Goal: Information Seeking & Learning: Find specific page/section

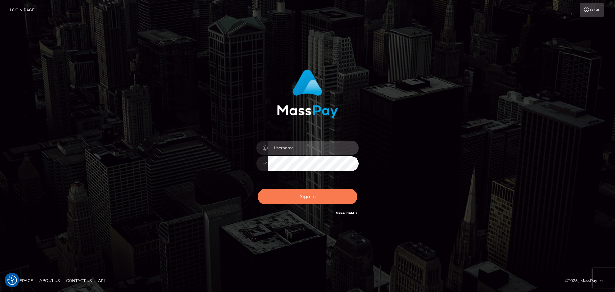
type input "Yassine Slimene"
click at [293, 193] on button "Sign in" at bounding box center [307, 197] width 99 height 16
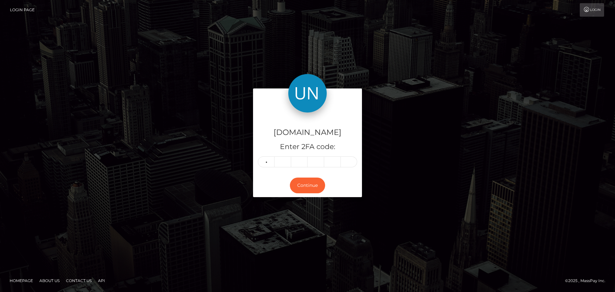
type input "7"
type input "0"
type input "3"
type input "0"
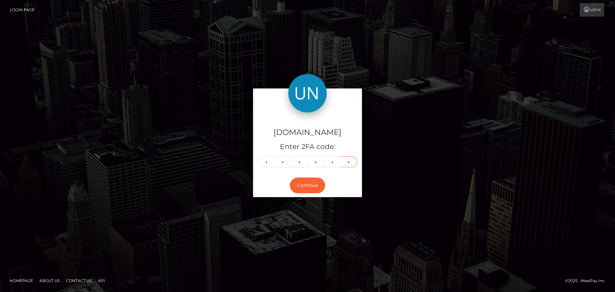
type input "3"
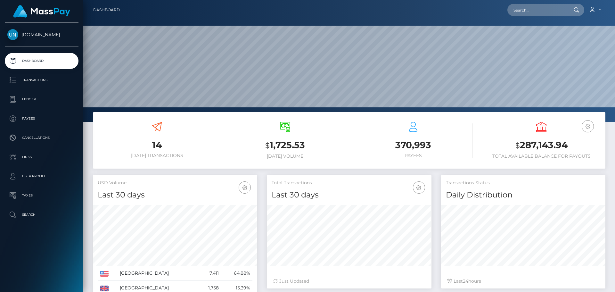
scroll to position [114, 165]
click at [505, 7] on div "Loading... Loading... Account Edit Profile Logout" at bounding box center [365, 9] width 480 height 13
paste input "[EMAIL_ADDRESS][DOMAIN_NAME]"
click at [533, 7] on input "[EMAIL_ADDRESS][DOMAIN_NAME]" at bounding box center [537, 10] width 60 height 12
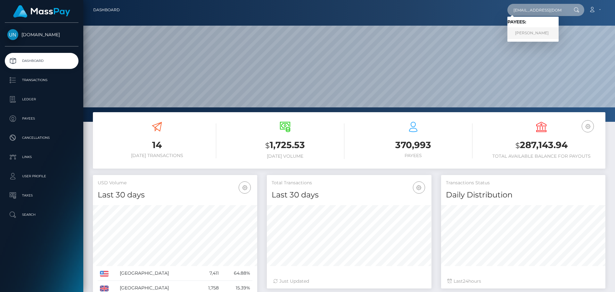
type input "ahyanaqo@gmail.com"
click at [519, 34] on link "AHYANA ELAINE POUGH" at bounding box center [532, 33] width 51 height 12
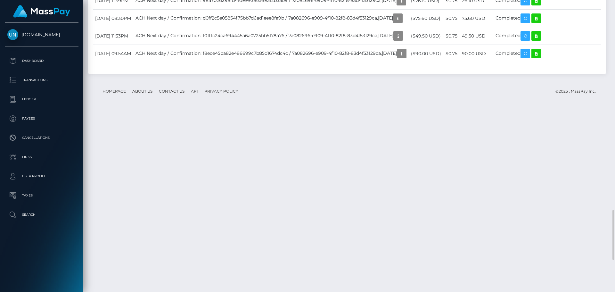
scroll to position [1402, 0]
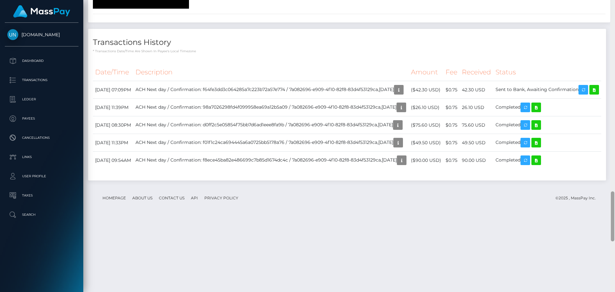
click at [614, 4] on div at bounding box center [612, 146] width 5 height 292
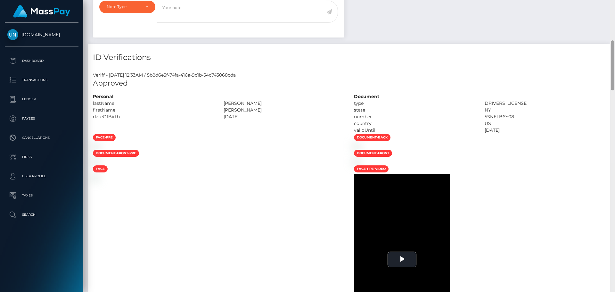
click at [614, 4] on div "Customer Profile Loading... Loading..." at bounding box center [348, 146] width 531 height 292
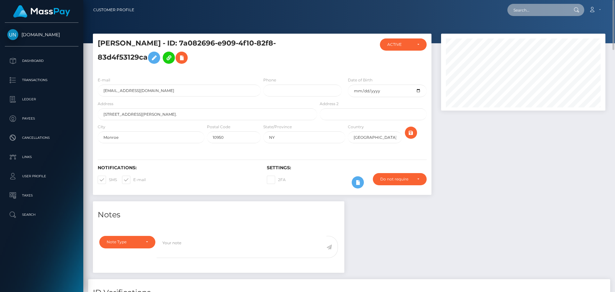
click at [543, 11] on input "text" at bounding box center [537, 10] width 60 height 12
paste input "osorioalemanbj@gmail.com"
type input "osorioalemanbj@gmail.com"
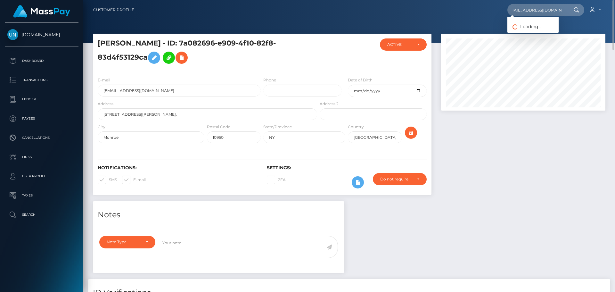
scroll to position [0, 0]
click at [534, 30] on link "MANUEL ANTONIO OSORIO ALEMAN" at bounding box center [549, 33] width 84 height 12
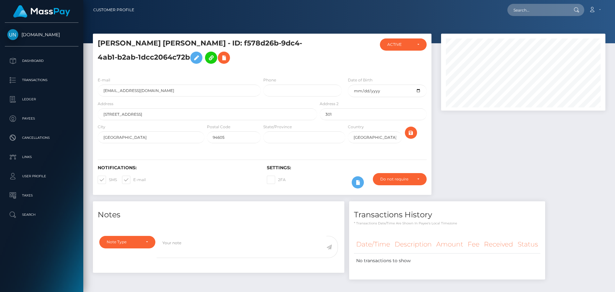
scroll to position [77, 165]
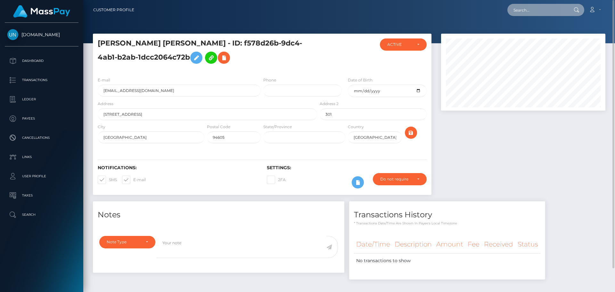
click at [527, 7] on input "text" at bounding box center [537, 10] width 60 height 12
paste input "[EMAIL_ADDRESS][DOMAIN_NAME]"
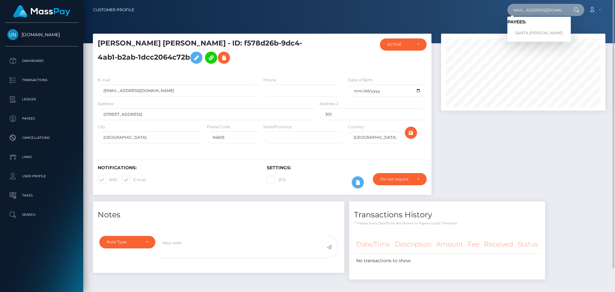
type input "[EMAIL_ADDRESS][DOMAIN_NAME]"
click at [517, 26] on span "Payees: SANTA MARTIRE VIZCAINO AYBAR" at bounding box center [538, 29] width 63 height 20
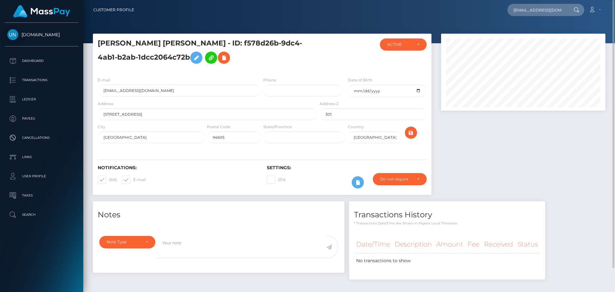
click at [523, 18] on nav "Customer Profile santamartirev@gmail.com Loading... Loading... Payees: SANTA MA…" at bounding box center [348, 10] width 531 height 20
click at [532, 14] on input "santamartirev@gmail.com" at bounding box center [537, 10] width 60 height 12
click at [533, 14] on input "santamartirev@gmail.com" at bounding box center [537, 10] width 60 height 12
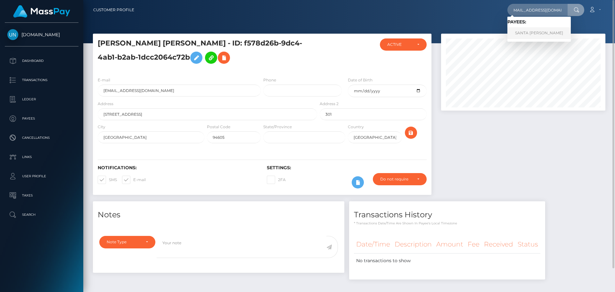
click at [530, 33] on link "SANTA MARTIRE VIZCAINO AYBAR" at bounding box center [538, 33] width 63 height 12
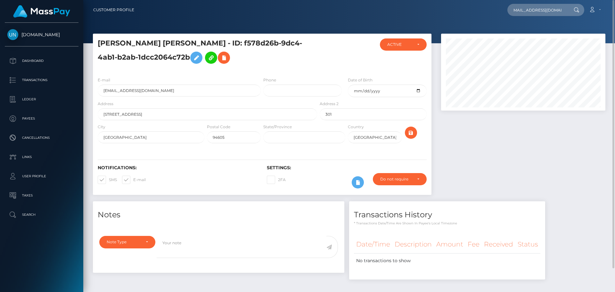
scroll to position [0, 0]
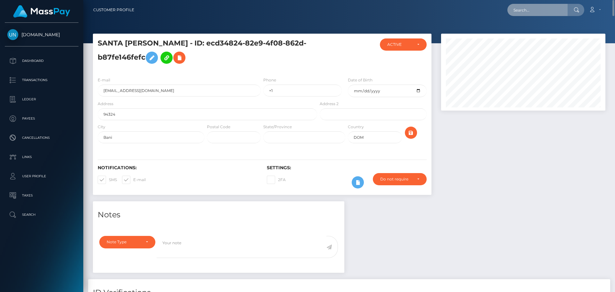
click at [545, 12] on input "text" at bounding box center [537, 10] width 60 height 12
paste input "elisafabremodel@gmail.com"
type input "elisafabremodel@gmail.com"
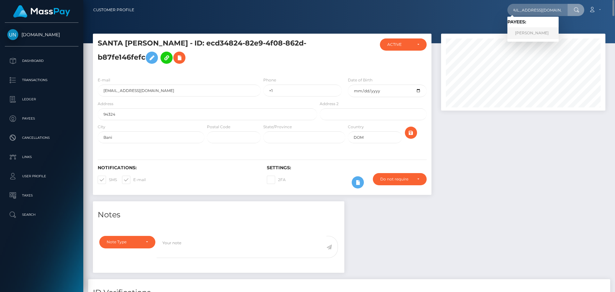
click at [528, 31] on link "HUGO PIERRE HERVE HOIRET" at bounding box center [532, 33] width 51 height 12
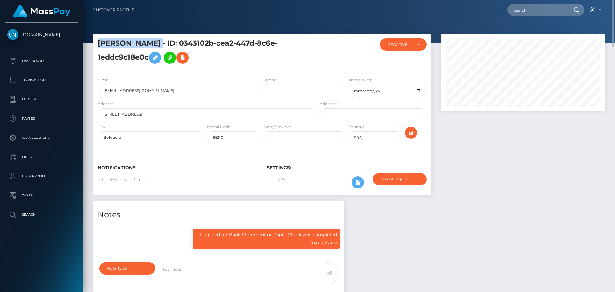
drag, startPoint x: 98, startPoint y: 41, endPoint x: 206, endPoint y: 39, distance: 108.2
click at [206, 39] on h5 "[PERSON_NAME] - ID: 0343102b-cea2-447d-8c6e-1eddc9c18e0c" at bounding box center [206, 52] width 216 height 28
copy h5 "[PERSON_NAME]"
click at [537, 8] on input "text" at bounding box center [537, 10] width 60 height 12
paste input "[EMAIL_ADDRESS][DOMAIN_NAME]"
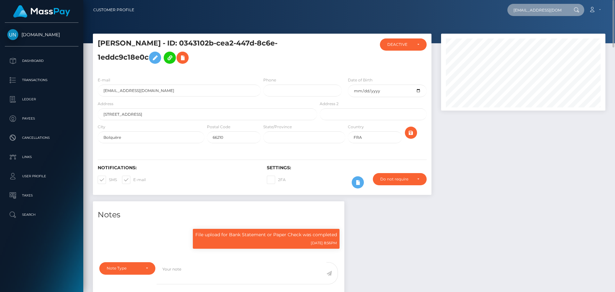
scroll to position [0, 14]
type input "[EMAIL_ADDRESS][DOMAIN_NAME]"
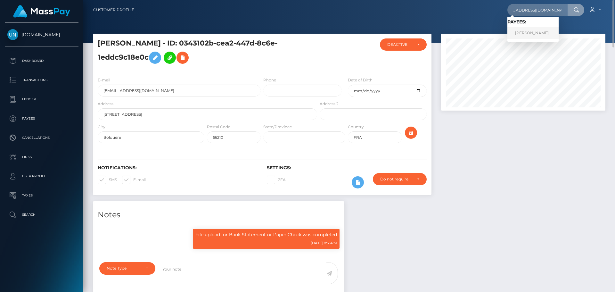
click at [526, 30] on link "PRISCILLA CHAVEZ MORA" at bounding box center [532, 33] width 51 height 12
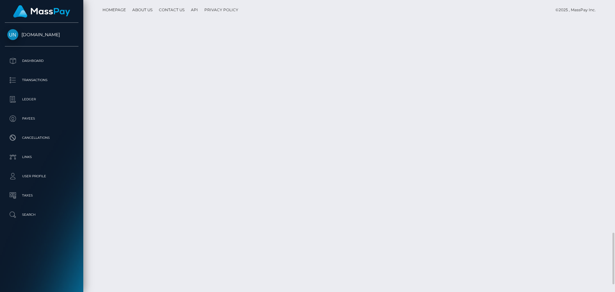
scroll to position [1353, 0]
click at [614, 15] on div at bounding box center [612, 146] width 5 height 292
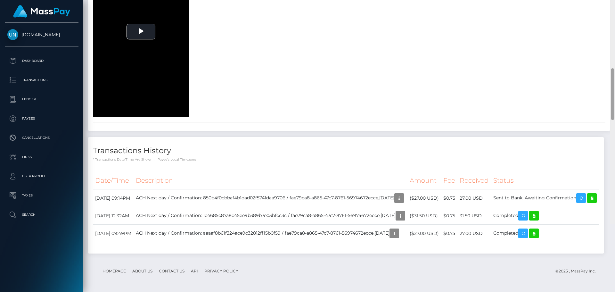
click at [614, 15] on div at bounding box center [612, 78] width 5 height 292
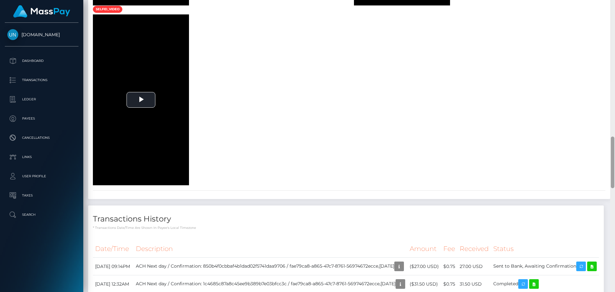
click at [614, 15] on div at bounding box center [612, 146] width 5 height 292
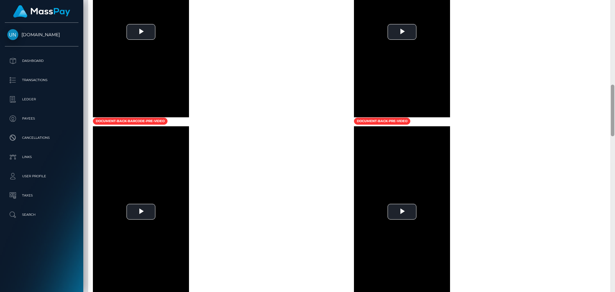
click at [613, 15] on div at bounding box center [612, 146] width 5 height 292
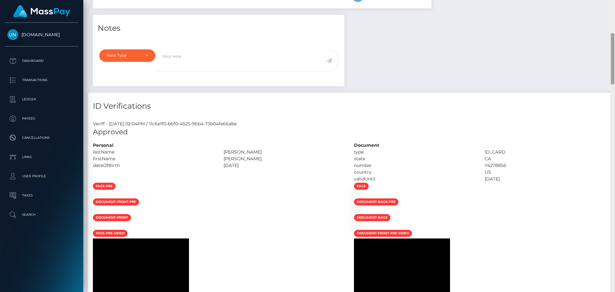
click at [613, 15] on div "Customer Profile Loading... Loading..." at bounding box center [348, 146] width 531 height 292
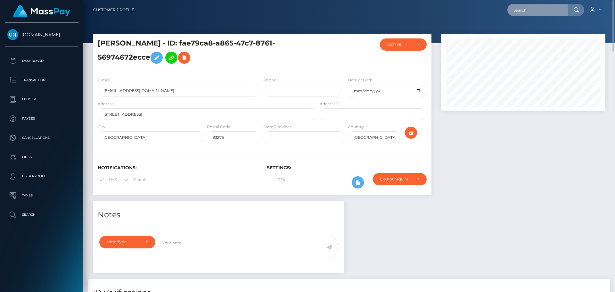
click at [560, 9] on input "text" at bounding box center [537, 10] width 60 height 12
paste input "evomora3@gmail.com"
type input "evomora3@gmail.com"
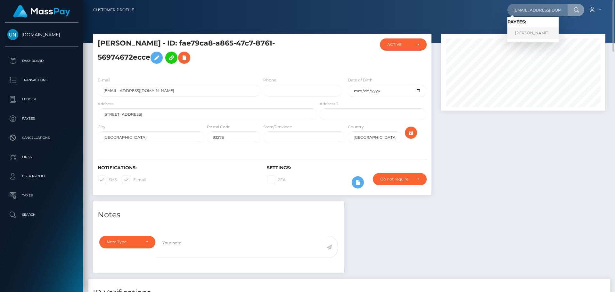
drag, startPoint x: 534, startPoint y: 28, endPoint x: 534, endPoint y: 32, distance: 3.5
click at [534, 32] on link "ANDRES CHAVEZ VALDIVIA" at bounding box center [532, 33] width 51 height 12
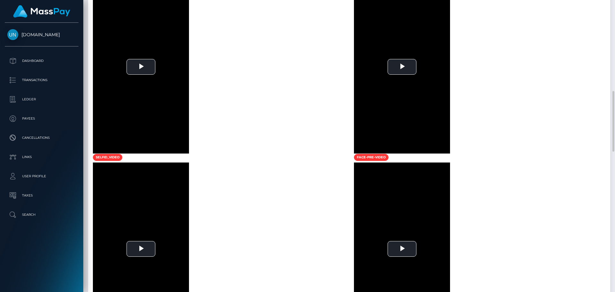
scroll to position [373, 0]
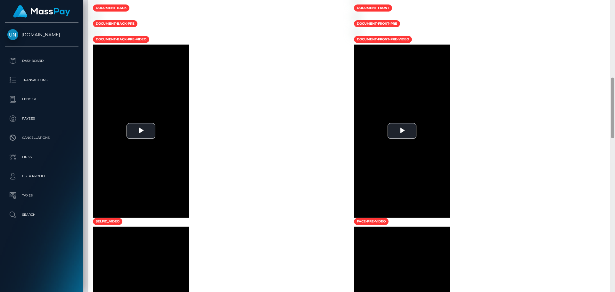
click at [614, 8] on div at bounding box center [612, 146] width 5 height 292
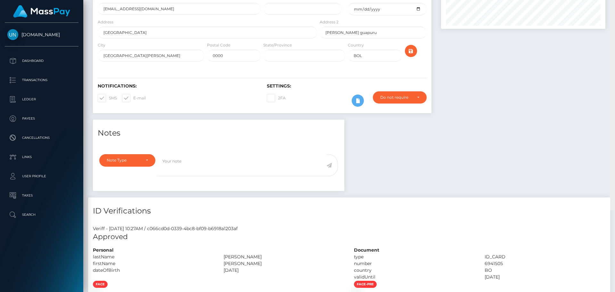
scroll to position [0, 0]
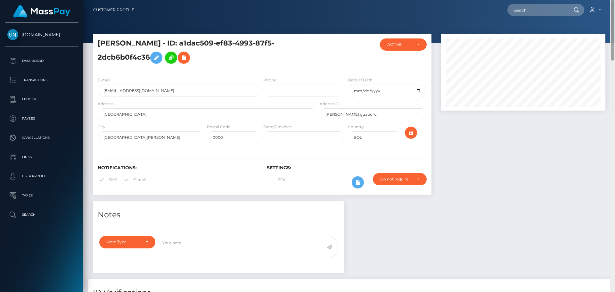
click at [614, 8] on div "Customer Profile Loading... Loading..." at bounding box center [348, 146] width 531 height 292
click at [614, 8] on nav "Customer Profile Loading... Loading... Account" at bounding box center [348, 10] width 531 height 20
click at [551, 10] on input "text" at bounding box center [537, 10] width 60 height 12
paste input "2005davidramirez@gmail.com"
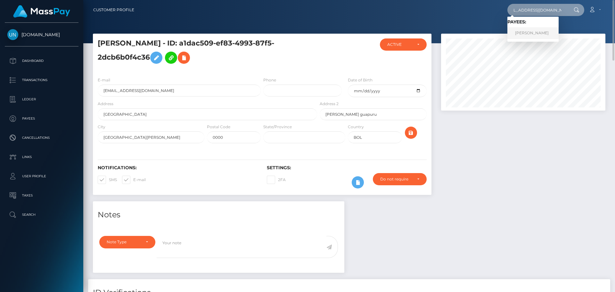
type input "2005davidramirez@gmail.com"
click at [540, 30] on link "DAVID RAMIREZ" at bounding box center [532, 33] width 51 height 12
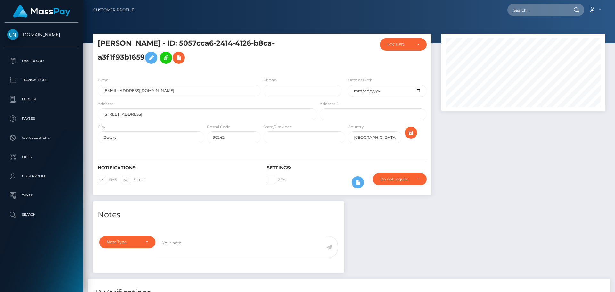
scroll to position [77, 165]
click at [547, 8] on input "text" at bounding box center [537, 10] width 60 height 12
paste input "[EMAIL_ADDRESS][DOMAIN_NAME]"
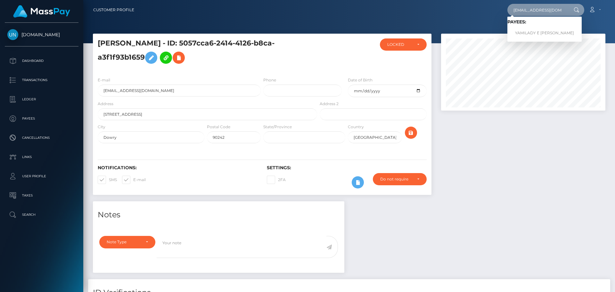
type input "[EMAIL_ADDRESS][DOMAIN_NAME]"
drag, startPoint x: 532, startPoint y: 36, endPoint x: 535, endPoint y: 34, distance: 3.5
click at [535, 34] on link "YAMILADY E MACHUCA NARVAEZ" at bounding box center [544, 33] width 74 height 12
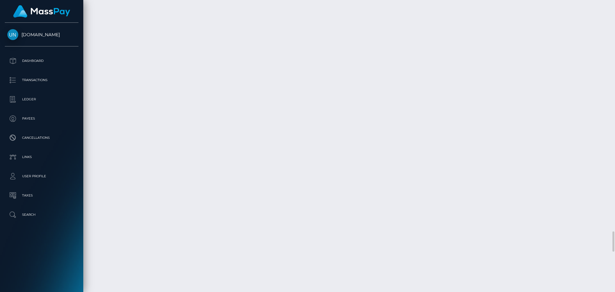
scroll to position [3457, 0]
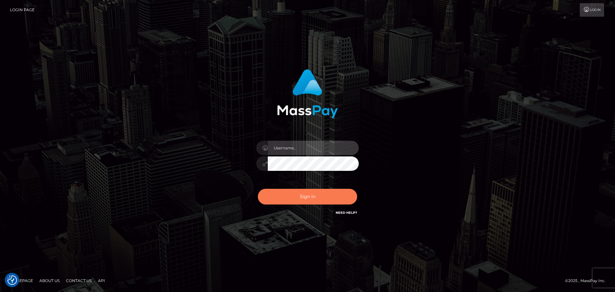
type input "Yassine Slimene"
click at [319, 195] on button "Sign in" at bounding box center [307, 197] width 99 height 16
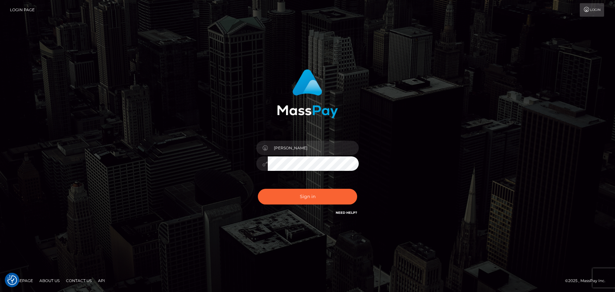
click at [278, 206] on div "0cAFcWeA7trM6pVIk6HbDad91zCPIdSyG18nH_FWtr2I0_z9CeI0d6lx9KJ9ZbE9m1ZE_wITnRMCcfz…" at bounding box center [307, 199] width 112 height 28
click at [294, 201] on button "Sign in" at bounding box center [307, 197] width 99 height 16
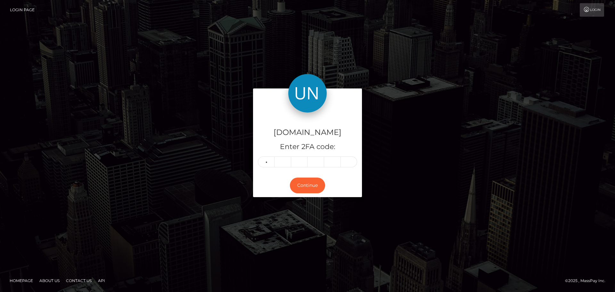
type input "6"
type input "8"
type input "3"
type input "1"
type input "8"
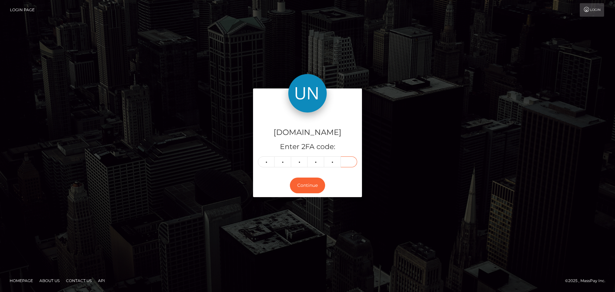
type input "6"
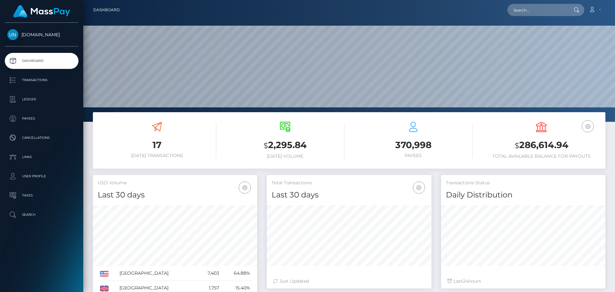
scroll to position [114, 165]
click at [540, 13] on input "text" at bounding box center [537, 10] width 60 height 12
paste input "4646f345-9317-4e82-a6e3-de919d721d3b"
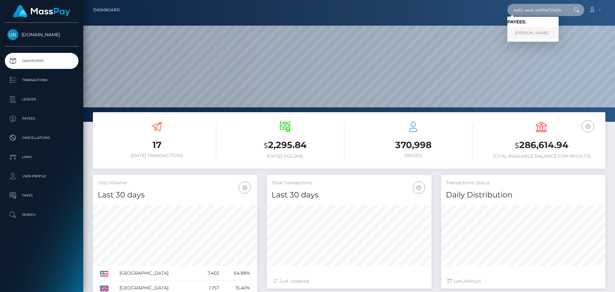
type input "4646f345-9317-4e82-a6e3-de919d721d3b"
click at [535, 30] on link "JASMINE M HERRING" at bounding box center [532, 33] width 51 height 12
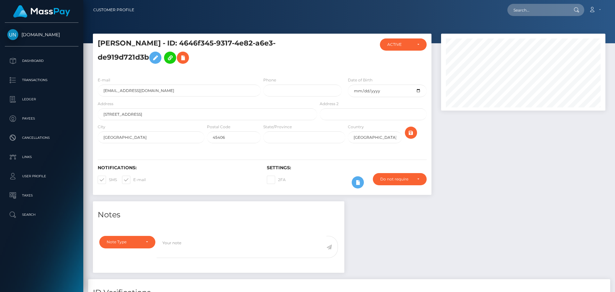
scroll to position [77, 165]
click at [532, 18] on nav "Customer Profile Loading... Loading... Account" at bounding box center [348, 10] width 531 height 20
click at [535, 11] on input "text" at bounding box center [537, 10] width 60 height 12
paste input "dc5023248@gmail.com"
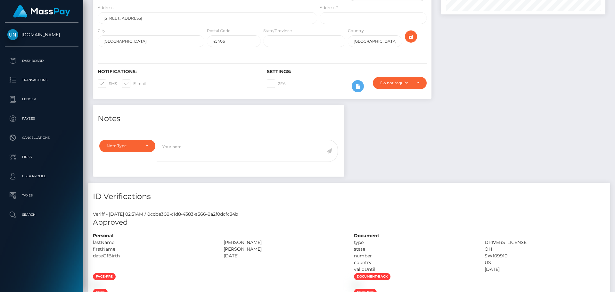
scroll to position [0, 0]
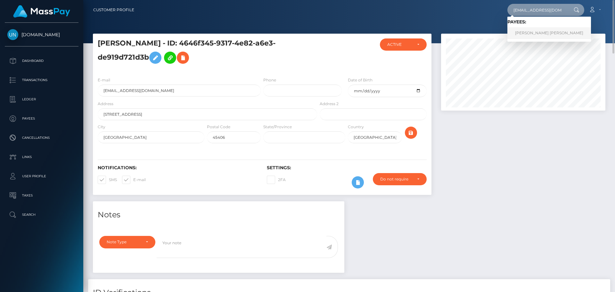
type input "dc5023248@gmail.com"
click at [547, 34] on link "SANDY D CASTRO MARTINEZ" at bounding box center [549, 33] width 84 height 12
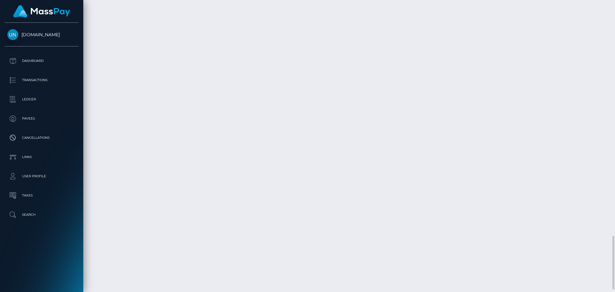
scroll to position [77, 165]
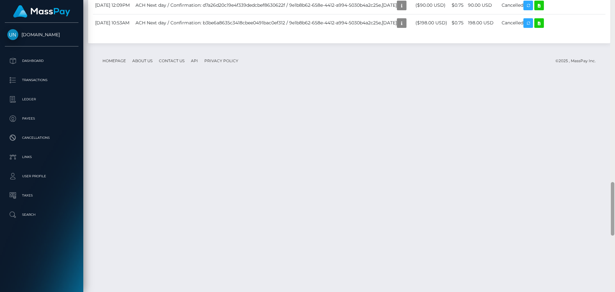
click at [614, 5] on div at bounding box center [612, 146] width 5 height 292
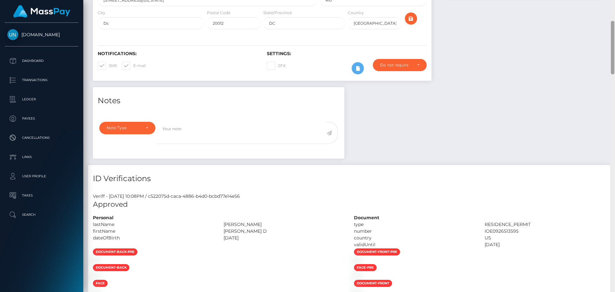
click at [614, 5] on div "Customer Profile Loading... Loading..." at bounding box center [348, 146] width 531 height 292
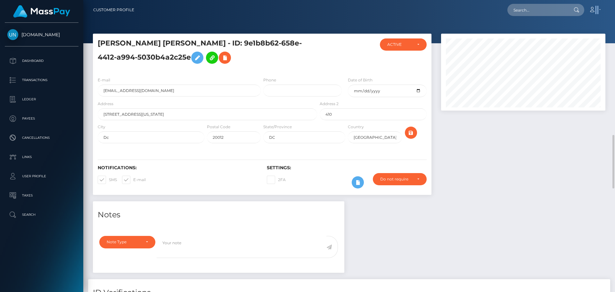
drag, startPoint x: 614, startPoint y: 5, endPoint x: 604, endPoint y: 5, distance: 10.2
click at [614, 5] on nav "Customer Profile Loading... Loading... Account" at bounding box center [348, 10] width 531 height 20
click at [517, 10] on input "text" at bounding box center [537, 10] width 60 height 12
paste input "brunoflow793@gmail.com"
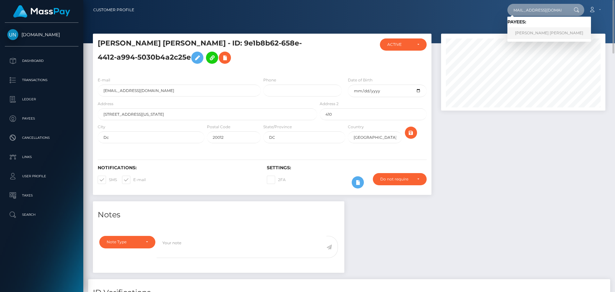
type input "brunoflow793@gmail.com"
click at [522, 31] on link "BRUNO MIGUEL HEREDIA PEREZ" at bounding box center [549, 33] width 84 height 12
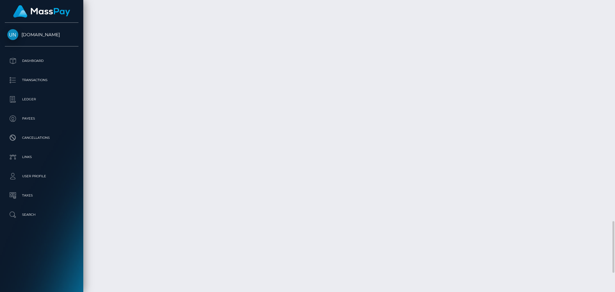
scroll to position [1356, 0]
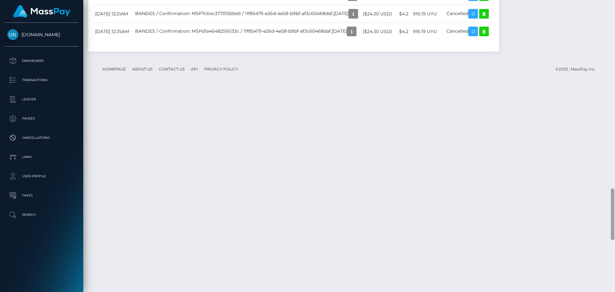
click at [614, 3] on div at bounding box center [612, 146] width 5 height 292
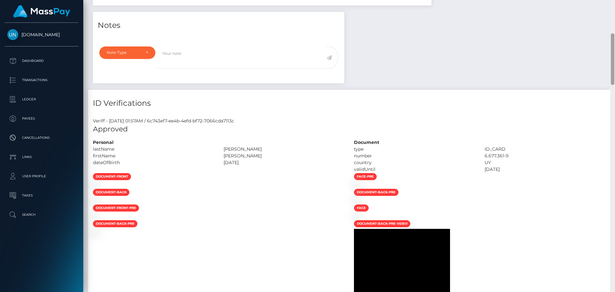
click at [614, 3] on div "Customer Profile Loading... Loading..." at bounding box center [348, 146] width 531 height 292
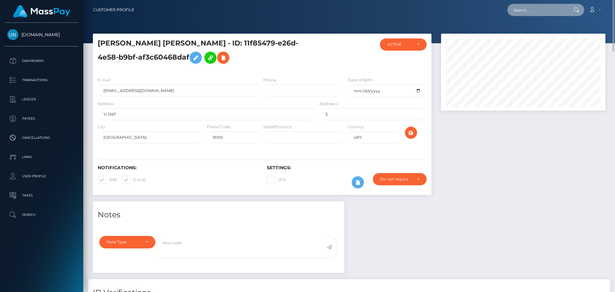
click at [557, 7] on input "text" at bounding box center [537, 10] width 60 height 12
paste input "imarysjk@gmail.com"
type input "imarysjk@gmail.com"
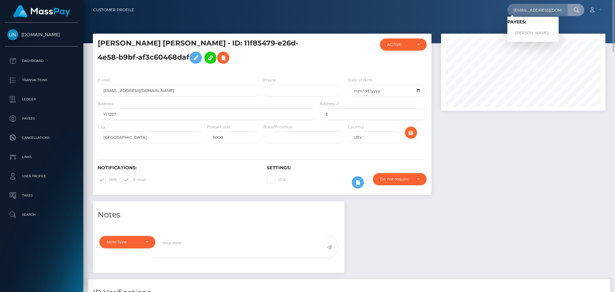
click at [550, 26] on span "Payees: IMARYS ROSA MALDONADO" at bounding box center [532, 29] width 51 height 20
click at [555, 17] on nav "Customer Profile imarysjk@gmail.com Loading... Loading... Payees: IMARYS ROSA M…" at bounding box center [348, 10] width 531 height 20
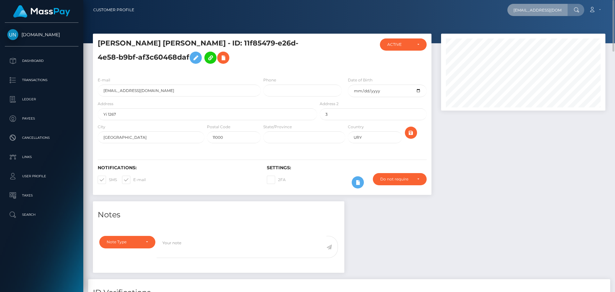
click at [555, 15] on input "imarysjk@gmail.com" at bounding box center [537, 10] width 60 height 12
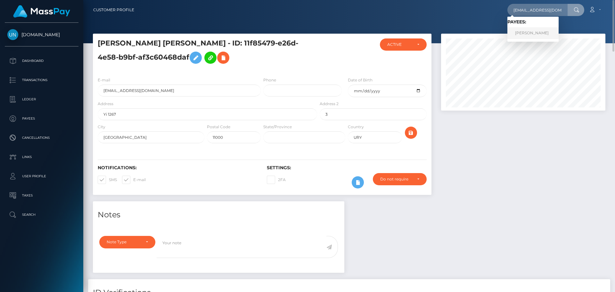
click at [547, 36] on link "IMARYS ROSA MALDONADO" at bounding box center [532, 33] width 51 height 12
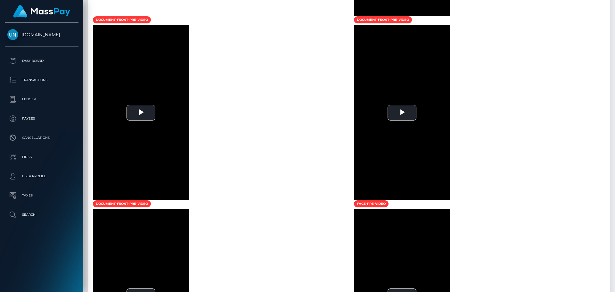
scroll to position [768, 0]
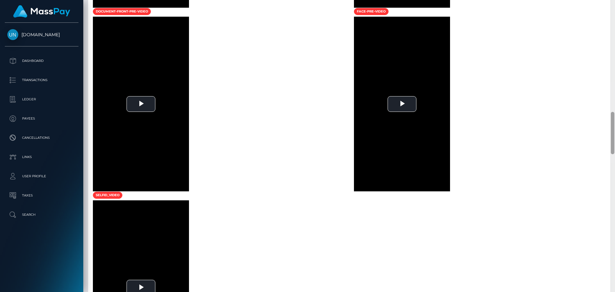
click at [614, 6] on div at bounding box center [612, 146] width 5 height 292
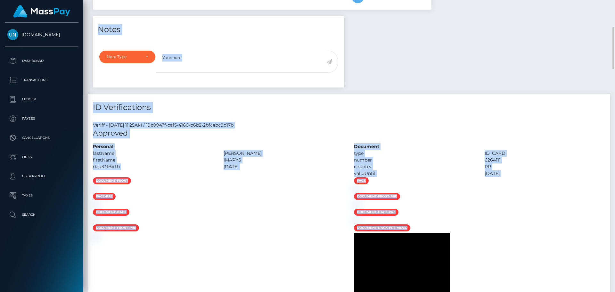
click at [613, 6] on div "Customer Profile Loading... Loading..." at bounding box center [348, 146] width 531 height 292
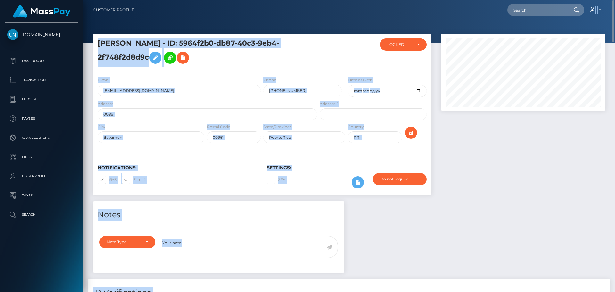
click at [613, 7] on nav "Customer Profile Loading... Loading... Account" at bounding box center [348, 10] width 531 height 20
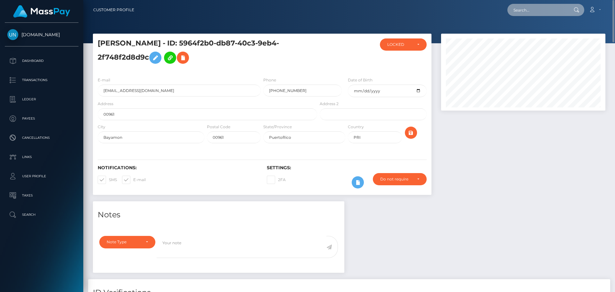
click at [556, 10] on input "text" at bounding box center [537, 10] width 60 height 12
paste input "[PERSON_NAME] [PERSON_NAME] [PERSON_NAME]"
type input "[PERSON_NAME] [PERSON_NAME] [PERSON_NAME]"
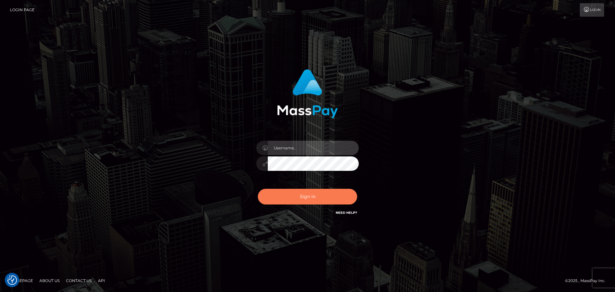
type input "[PERSON_NAME]"
click at [298, 198] on button "Sign in" at bounding box center [307, 197] width 99 height 16
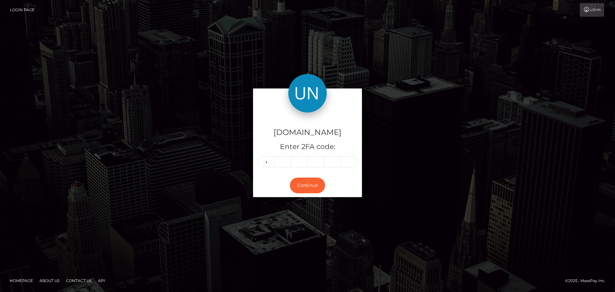
type input "0"
type input "9"
type input "2"
type input "6"
type input "7"
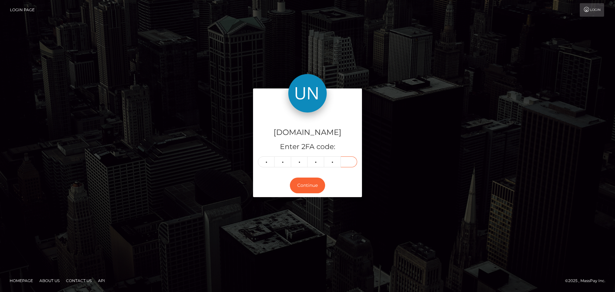
type input "7"
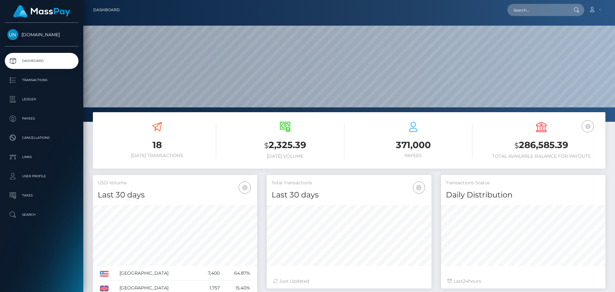
scroll to position [114, 165]
click at [534, 9] on input "text" at bounding box center [537, 10] width 60 height 12
paste input "[PERSON_NAME] [PERSON_NAME] [PERSON_NAME]"
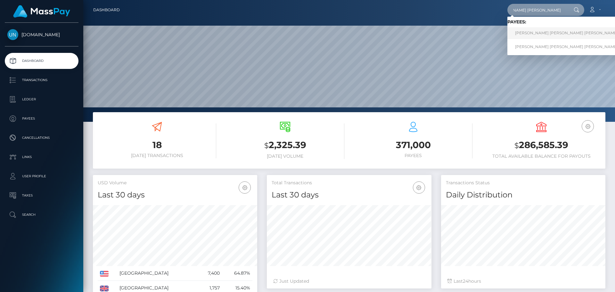
type input "[PERSON_NAME] [PERSON_NAME] [PERSON_NAME]"
click at [529, 34] on link "[PERSON_NAME] [PERSON_NAME] [PERSON_NAME]" at bounding box center [566, 33] width 118 height 12
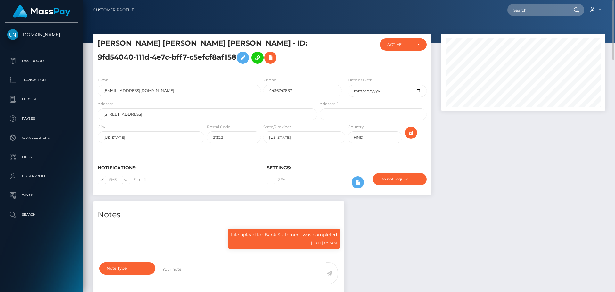
scroll to position [77, 165]
click at [164, 82] on div "E-mail jeimyh246@gmail.com" at bounding box center [179, 87] width 163 height 20
click at [164, 85] on input "jeimyh246@gmail.com" at bounding box center [179, 91] width 163 height 12
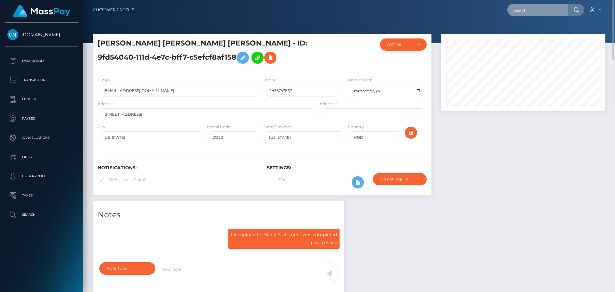
click at [538, 5] on input "text" at bounding box center [537, 10] width 60 height 12
paste input "jeimyh246@gmail.com"
type input "jeimyh246@gmail.com"
click at [568, 17] on nav "Customer Profile Loading... Loading... Account" at bounding box center [348, 10] width 531 height 20
click at [548, 14] on input "text" at bounding box center [537, 10] width 60 height 12
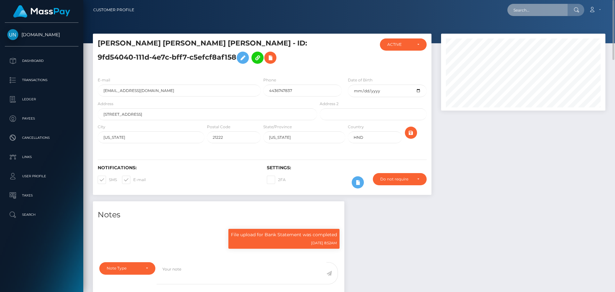
paste input "JEIMY CAROLINA"
type input "JEIMY CAROLINA HERRERA LOPEZ"
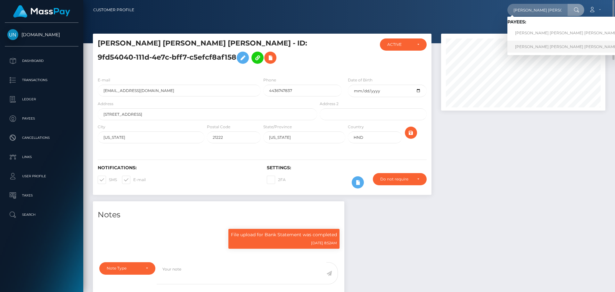
click at [538, 44] on link "JEIMY CAROLINA HERRERA LOPEZ" at bounding box center [566, 47] width 118 height 12
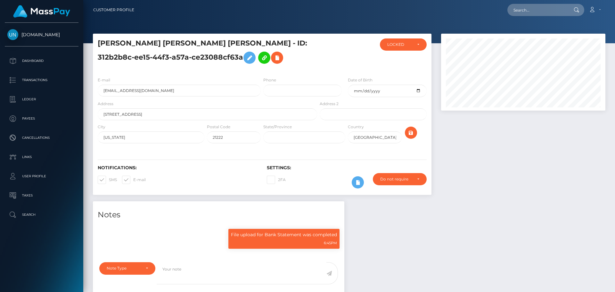
scroll to position [77, 165]
click at [132, 90] on input "jeimylopez596@gmail.com" at bounding box center [179, 91] width 163 height 12
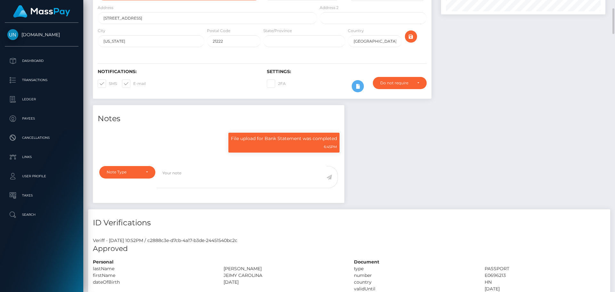
scroll to position [0, 0]
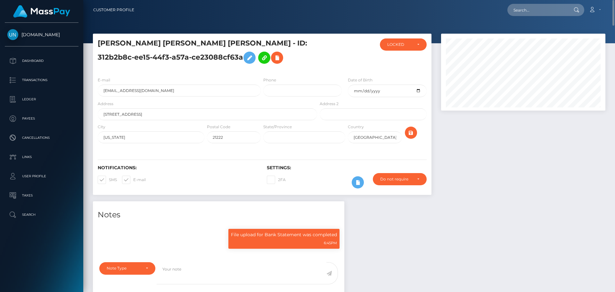
click at [307, 68] on div "JEIMY CAROLINA HERRERA LOPEZ - ID: 312b2b8c-ee15-44f3-a57a-ce23088cf63a" at bounding box center [205, 54] width 225 height 33
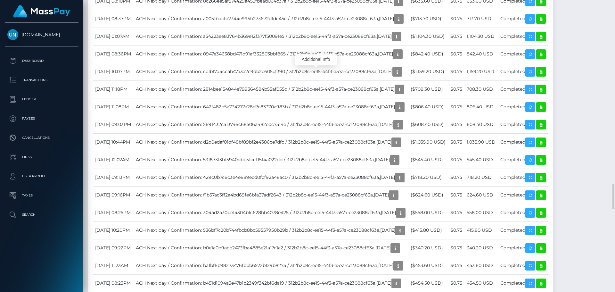
scroll to position [77, 165]
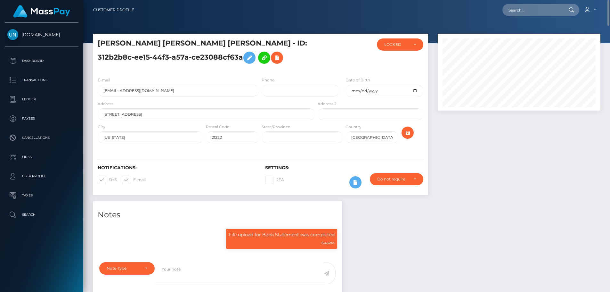
scroll to position [320053, 319967]
click at [517, 15] on input "text" at bounding box center [532, 10] width 60 height 12
paste input "hbfm7yzkp8@privaterelay.appleid.com"
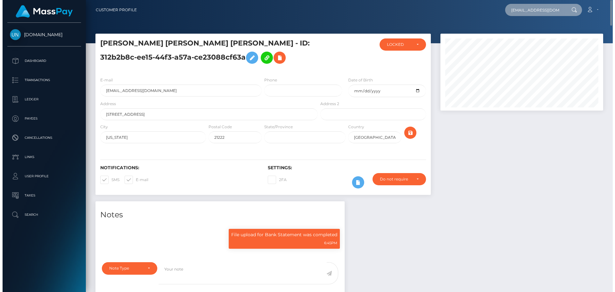
scroll to position [77, 165]
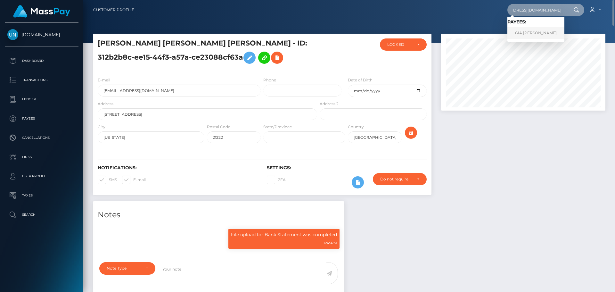
type input "hbfm7yzkp8@privaterelay.appleid.com"
click at [531, 36] on link "GIA JOHANY VARGAS REYES" at bounding box center [535, 33] width 57 height 12
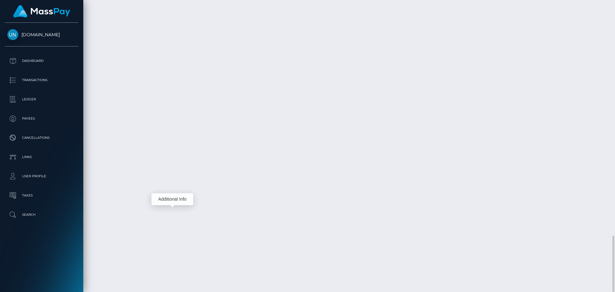
scroll to position [77, 165]
click at [614, 10] on div at bounding box center [612, 146] width 5 height 292
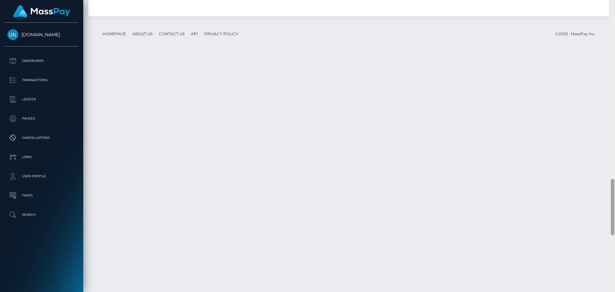
click at [614, 10] on div at bounding box center [612, 146] width 5 height 292
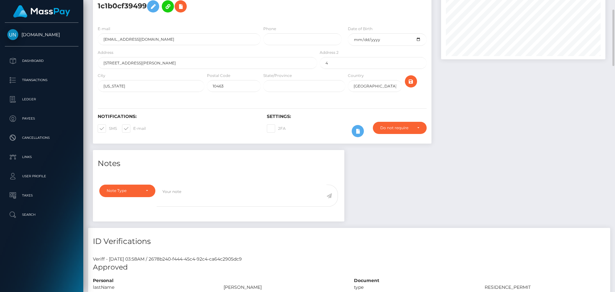
scroll to position [0, 0]
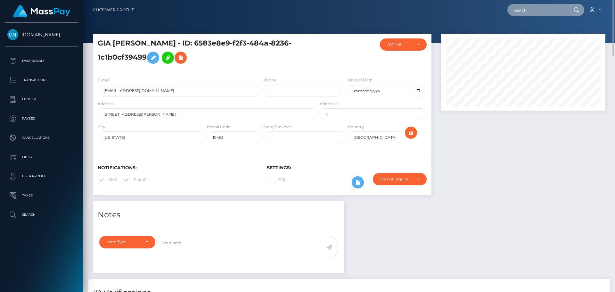
click at [549, 7] on input "text" at bounding box center [537, 10] width 60 height 12
paste input "nayeerivera11@gmail.com"
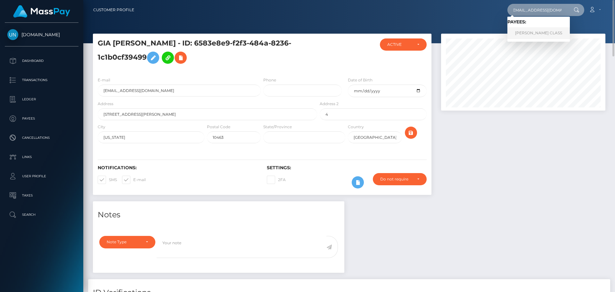
type input "nayeerivera11@gmail.com"
click at [532, 35] on link "NAYELI MILAGROS RIVERA CLASS" at bounding box center [538, 33] width 62 height 12
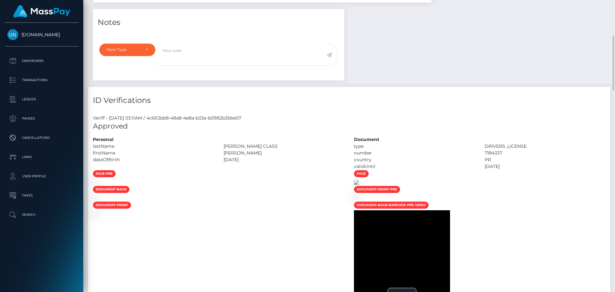
scroll to position [224, 0]
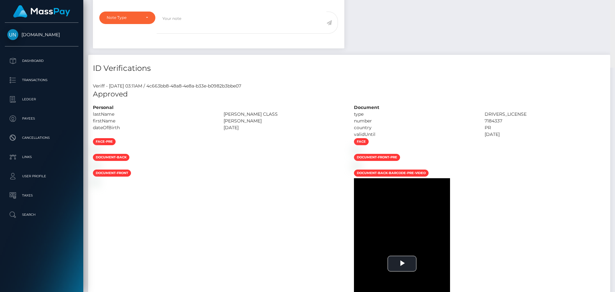
click at [614, 11] on div "Customer Profile Loading... Loading..." at bounding box center [348, 146] width 531 height 292
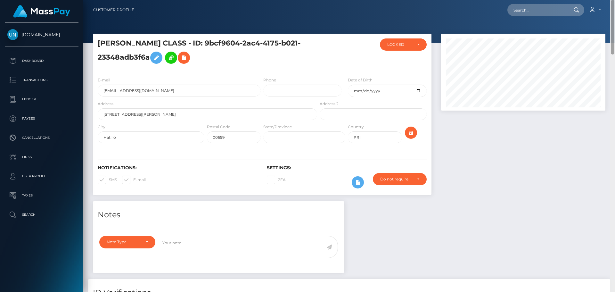
click at [614, 11] on nav "Customer Profile Loading... Loading... Account" at bounding box center [348, 10] width 531 height 20
click at [508, 9] on input "text" at bounding box center [537, 10] width 60 height 12
paste input "[EMAIL_ADDRESS][DOMAIN_NAME]"
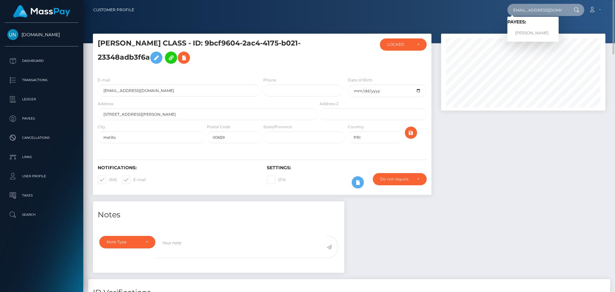
type input "[EMAIL_ADDRESS][DOMAIN_NAME]"
click at [528, 33] on link "[PERSON_NAME]" at bounding box center [532, 33] width 51 height 12
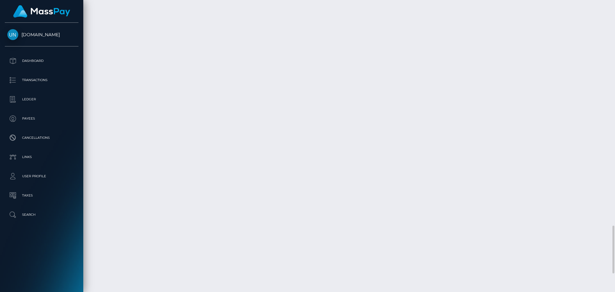
scroll to position [1489, 0]
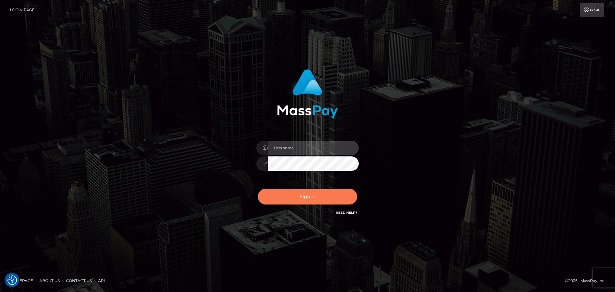
type input "Yassine Slimene"
click at [291, 197] on button "Sign in" at bounding box center [307, 197] width 99 height 16
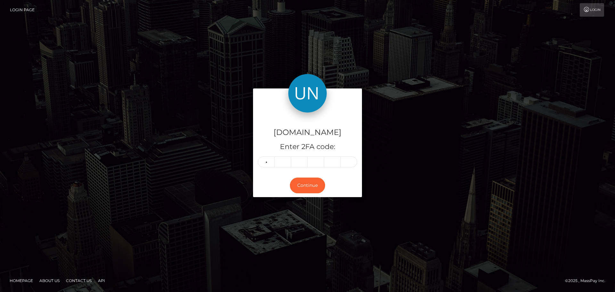
type input "3"
type input "6"
type input "1"
type input "8"
type input "5"
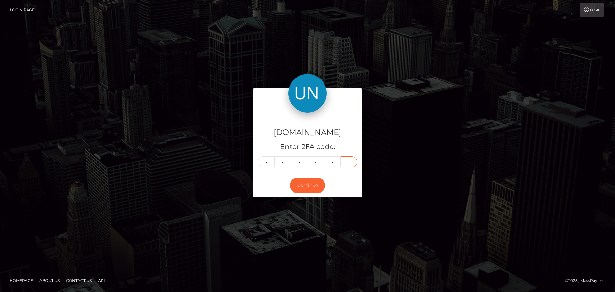
type input "0"
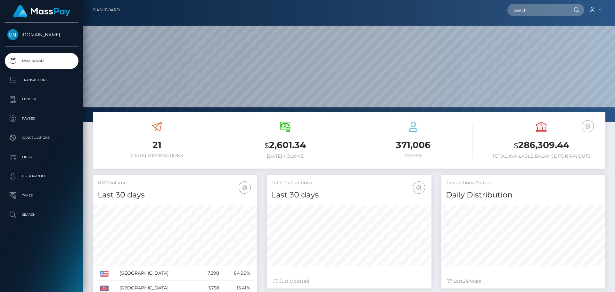
scroll to position [114, 165]
click at [543, 7] on input "text" at bounding box center [537, 10] width 60 height 12
paste input "[EMAIL_ADDRESS][DOMAIN_NAME]"
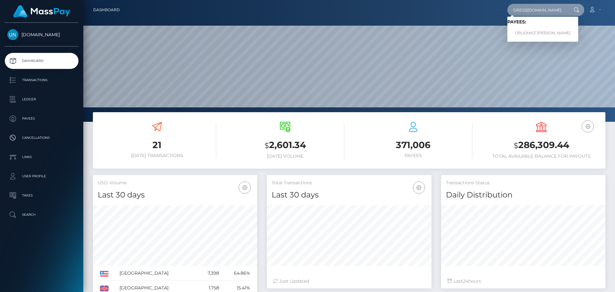
type input "4hghr5tg9q@privaterelay.appleid.com"
drag, startPoint x: 537, startPoint y: 30, endPoint x: 535, endPoint y: 36, distance: 6.5
click at [535, 36] on link "ORLEANIZ YAIRKA RUIZ" at bounding box center [542, 33] width 71 height 12
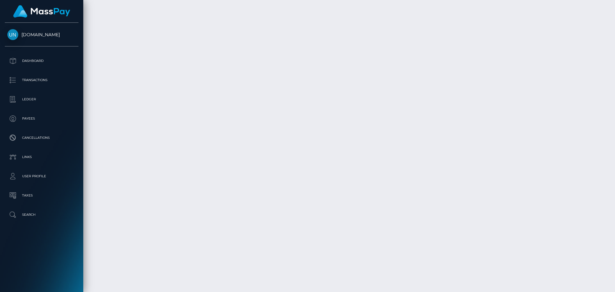
scroll to position [1925, 0]
click at [614, 4] on div at bounding box center [612, 146] width 5 height 292
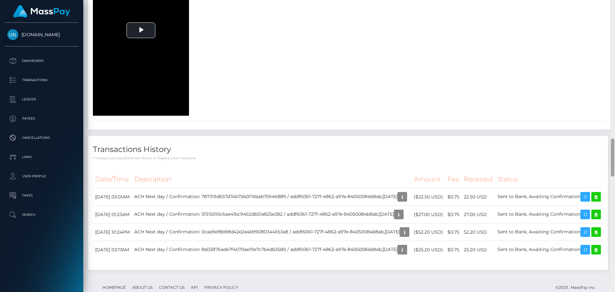
click at [612, 4] on div at bounding box center [612, 146] width 5 height 292
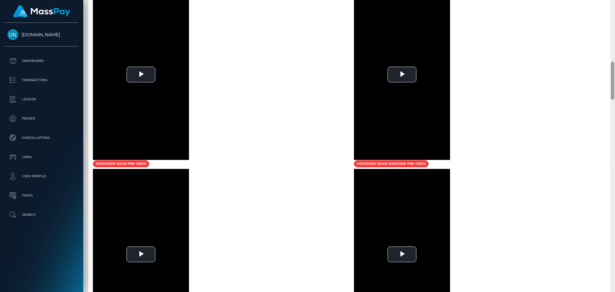
click at [612, 4] on div at bounding box center [612, 146] width 5 height 292
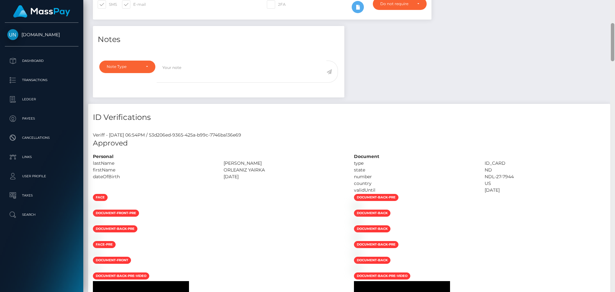
click at [612, 4] on div "Customer Profile Loading... Loading..." at bounding box center [348, 146] width 531 height 292
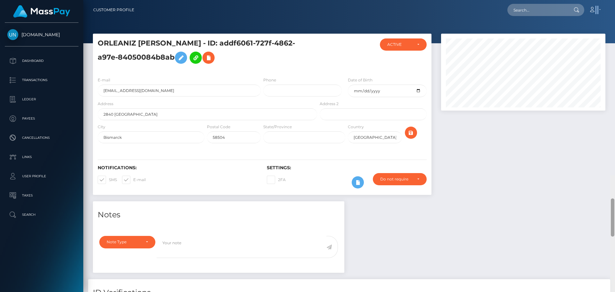
click at [612, 4] on nav "Customer Profile Loading... Loading... Account" at bounding box center [348, 10] width 531 height 20
click at [557, 5] on input "text" at bounding box center [537, 10] width 60 height 12
paste input "anaisny18@gmail.com"
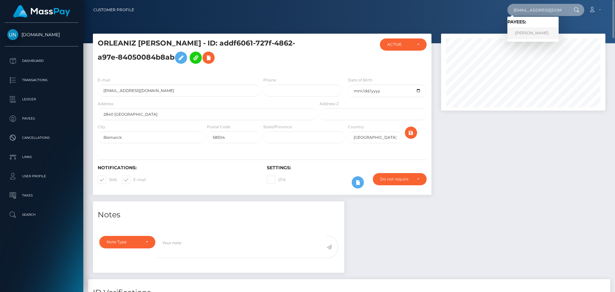
type input "anaisny18@gmail.com"
click at [537, 35] on link "NAYA ANAIS GOMEZ NAZARIO" at bounding box center [532, 33] width 51 height 12
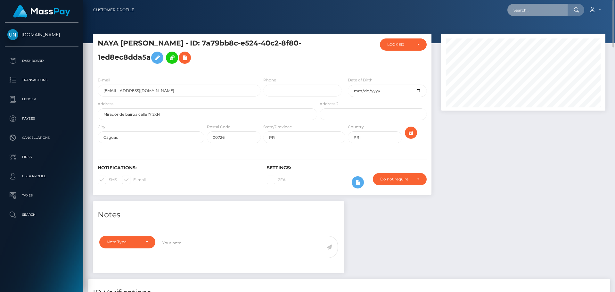
click at [544, 7] on input "text" at bounding box center [537, 10] width 60 height 12
paste input "[EMAIL_ADDRESS][DOMAIN_NAME]"
type input "[EMAIL_ADDRESS][DOMAIN_NAME]"
click at [537, 33] on div at bounding box center [348, 21] width 531 height 43
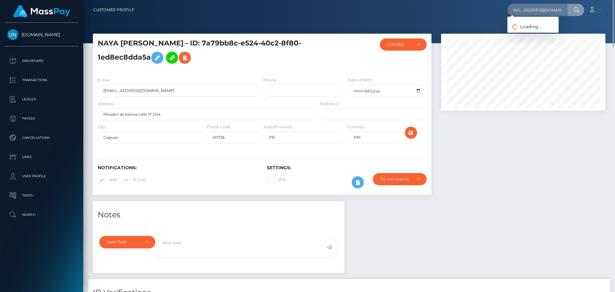
scroll to position [0, 0]
click at [538, 12] on input "[EMAIL_ADDRESS][DOMAIN_NAME]" at bounding box center [537, 10] width 60 height 12
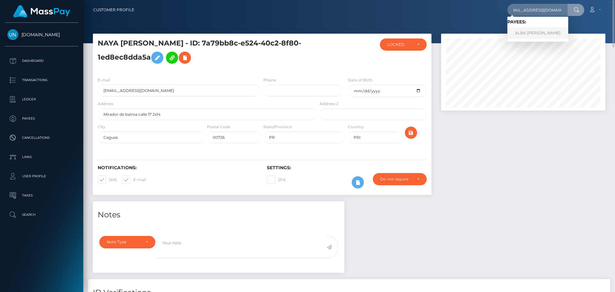
click at [528, 31] on link "ALBA MARIA SORIANO GOMEZ" at bounding box center [537, 33] width 61 height 12
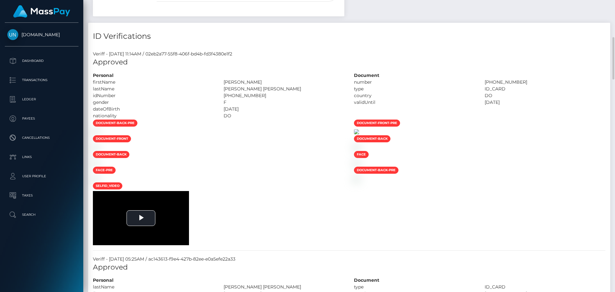
scroll to position [384, 0]
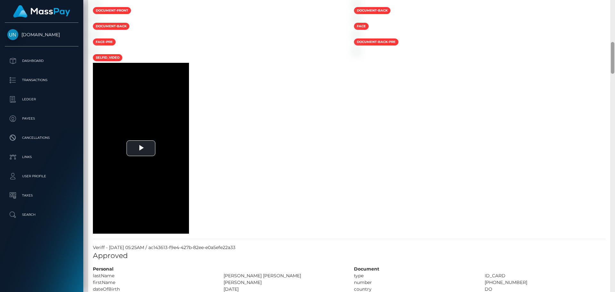
click at [614, 5] on div at bounding box center [612, 146] width 5 height 292
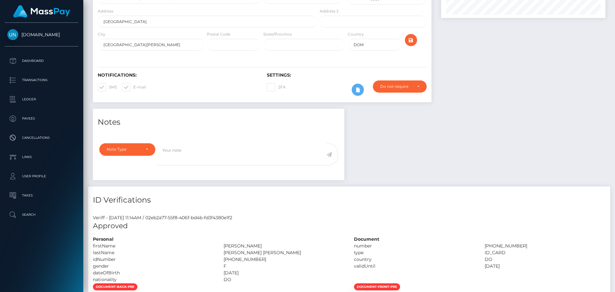
click at [614, 5] on div "Customer Profile Loading... Loading..." at bounding box center [348, 146] width 531 height 292
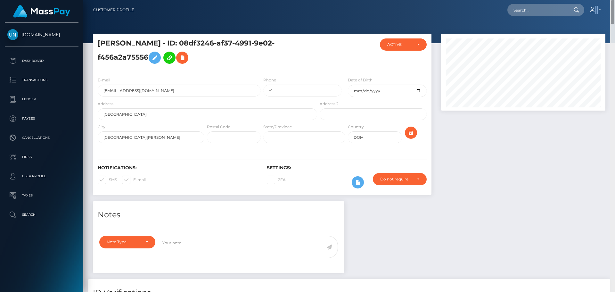
click at [614, 5] on nav "Customer Profile Loading... Loading... Account" at bounding box center [348, 10] width 531 height 20
click at [529, 13] on input "text" at bounding box center [537, 10] width 60 height 12
paste input "[EMAIL_ADDRESS][DOMAIN_NAME]"
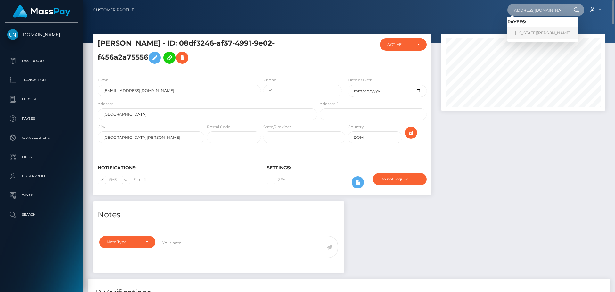
type input "[EMAIL_ADDRESS][DOMAIN_NAME]"
click at [535, 36] on link "[US_STATE][PERSON_NAME]" at bounding box center [542, 33] width 71 height 12
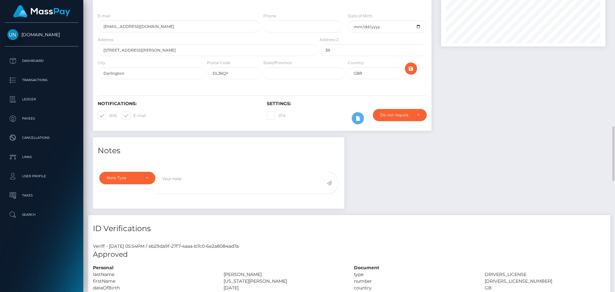
scroll to position [32, 0]
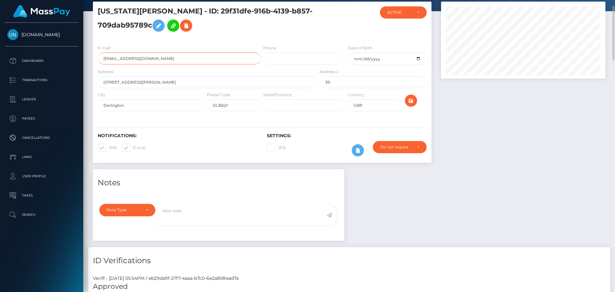
click at [154, 63] on input "georgiahodgson11@hotmail.com" at bounding box center [179, 59] width 163 height 12
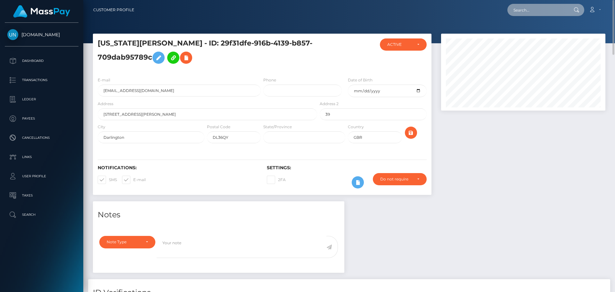
click at [556, 5] on input "text" at bounding box center [537, 10] width 60 height 12
paste input "lexidianee01@icloud.com"
type input "lexidianee01@icloud.com"
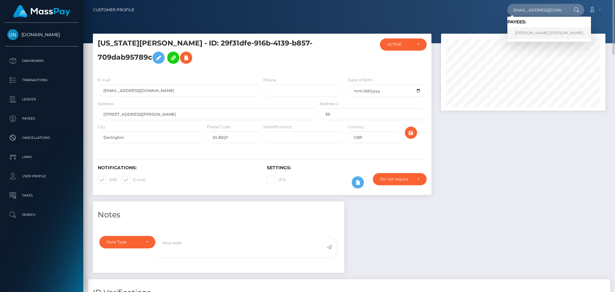
click at [531, 32] on link "ALEXIS DIANE CHAPMAN" at bounding box center [549, 33] width 84 height 12
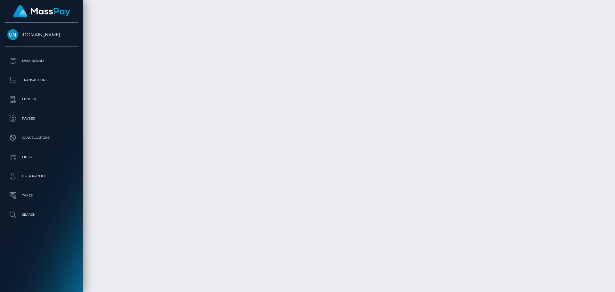
scroll to position [1377, 0]
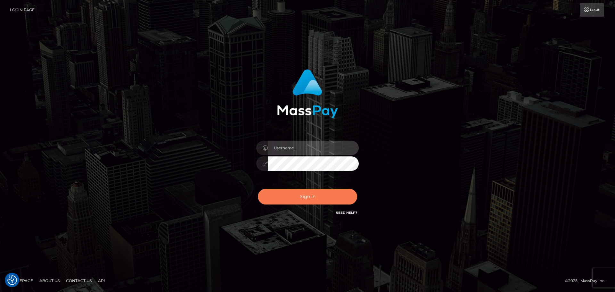
type input "Yassine Slimene"
click at [290, 191] on button "Sign in" at bounding box center [307, 197] width 99 height 16
type input "Yassine Slimene"
click at [289, 191] on button "Sign in" at bounding box center [307, 197] width 99 height 16
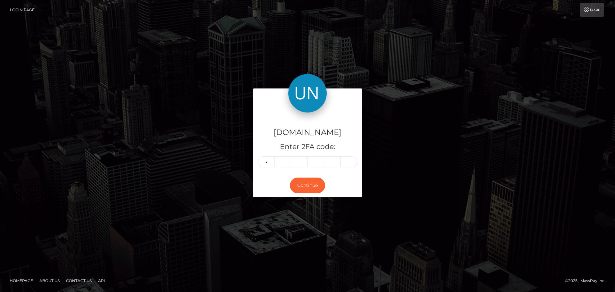
type input "3"
type input "7"
type input "5"
type input "7"
type input "4"
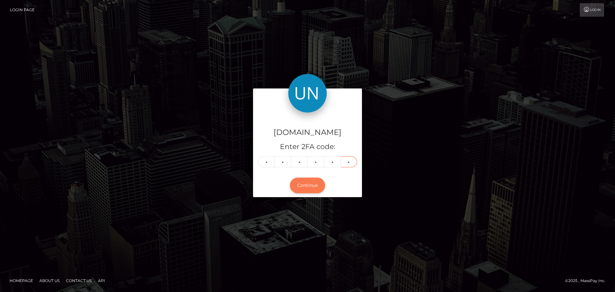
type input "1"
click at [311, 185] on button "Continue" at bounding box center [307, 185] width 35 height 16
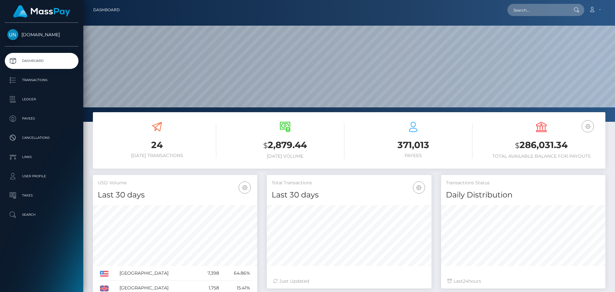
scroll to position [114, 165]
click at [542, 10] on input "text" at bounding box center [537, 10] width 60 height 12
paste input "yamilgonzalez17@icloud.com"
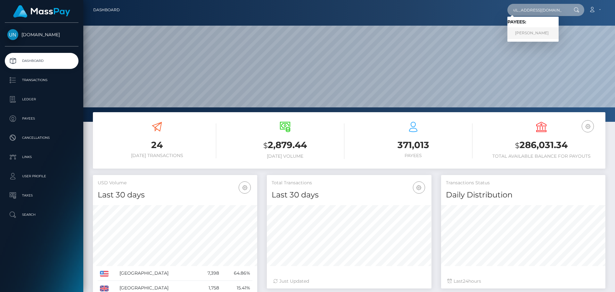
type input "yamilgonzalez17@icloud.com"
click at [540, 34] on link "YAMIL GONZALEZ LEBRON" at bounding box center [532, 33] width 51 height 12
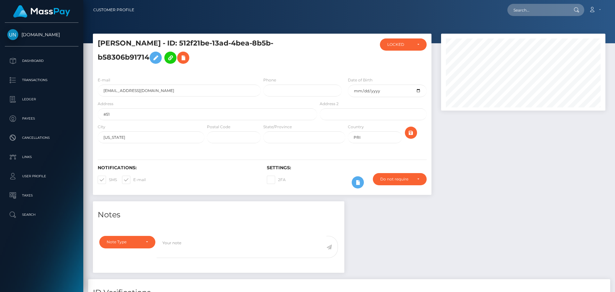
scroll to position [77, 165]
drag, startPoint x: 547, startPoint y: 8, endPoint x: 535, endPoint y: 10, distance: 12.7
click at [547, 8] on input "text" at bounding box center [537, 10] width 60 height 12
paste input "[EMAIL_ADDRESS][DOMAIN_NAME]"
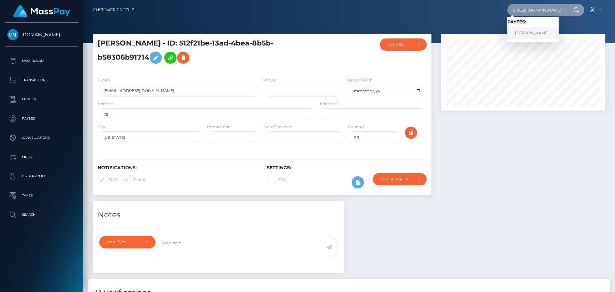
type input "7fnnqtbkmm@privaterelay.appleid.com"
click at [520, 30] on link "BRANDON DOUGLAS RITSEMA" at bounding box center [532, 33] width 51 height 12
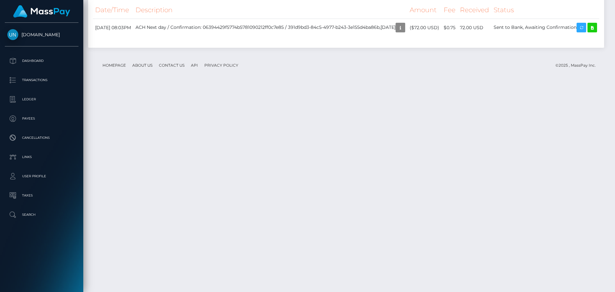
scroll to position [1124, 0]
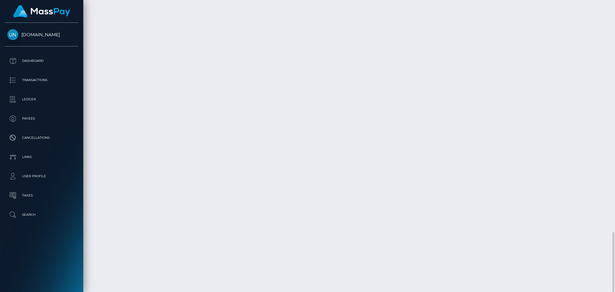
click at [612, 3] on div at bounding box center [612, 146] width 5 height 292
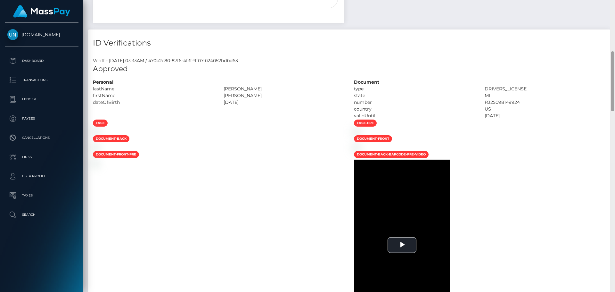
click at [612, 3] on div "Customer Profile Loading... Loading..." at bounding box center [348, 146] width 531 height 292
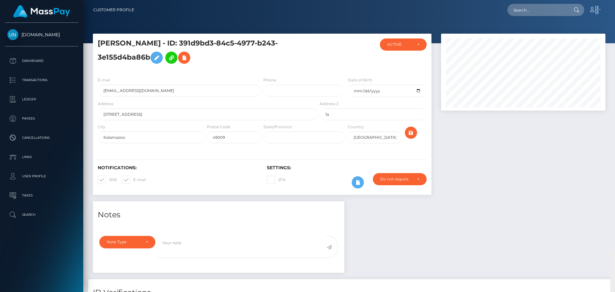
click at [612, 3] on nav "Customer Profile Loading... Loading... Account" at bounding box center [348, 10] width 531 height 20
click at [548, 8] on input "text" at bounding box center [537, 10] width 60 height 12
paste input "jenny.hernandez.03@iclou.com"
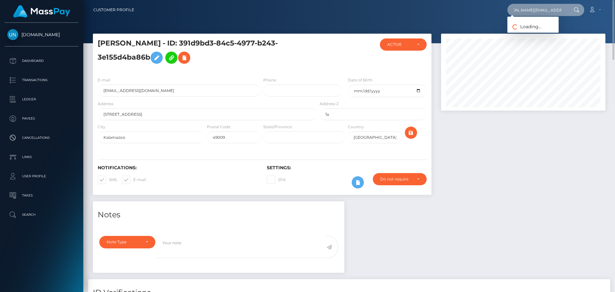
type input "jenny.hernandez.03@iclou.com"
click at [541, 32] on link "JENNIFER JOHANNA HERNANDEZ CHAFOYA" at bounding box center [532, 33] width 51 height 12
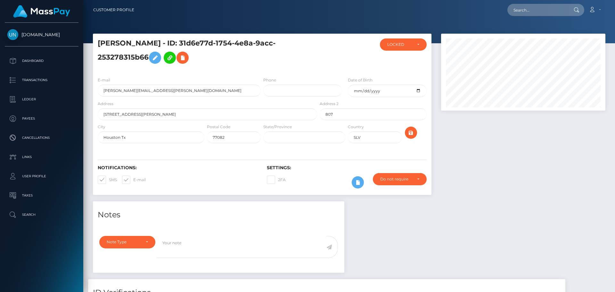
scroll to position [77, 165]
click at [588, 19] on nav "Customer Profile Loading... Loading... Account" at bounding box center [348, 10] width 531 height 20
click at [569, 18] on nav "Customer Profile Loading... Loading... Account" at bounding box center [348, 10] width 531 height 20
click at [556, 15] on input "text" at bounding box center [537, 10] width 60 height 12
paste input "[EMAIL_ADDRESS][DOMAIN_NAME]"
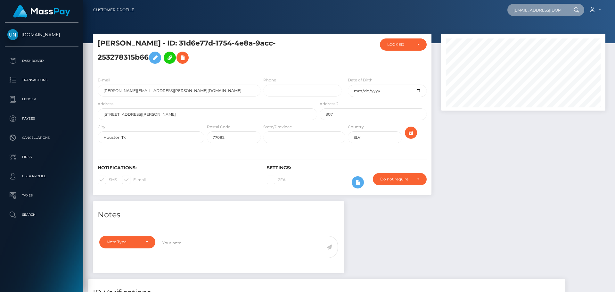
scroll to position [0, 27]
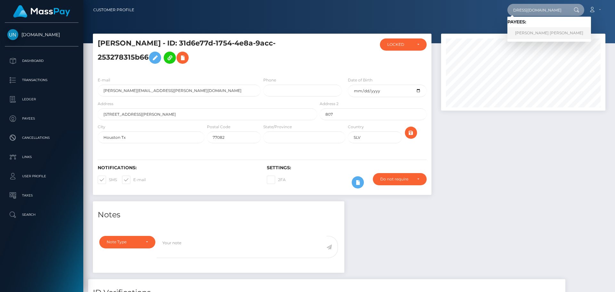
type input "tw8rqjqbwp@privaterelay.appleid.com"
click at [552, 34] on link "PAOLA DENIS MARQUEZ CRUZ" at bounding box center [549, 33] width 84 height 12
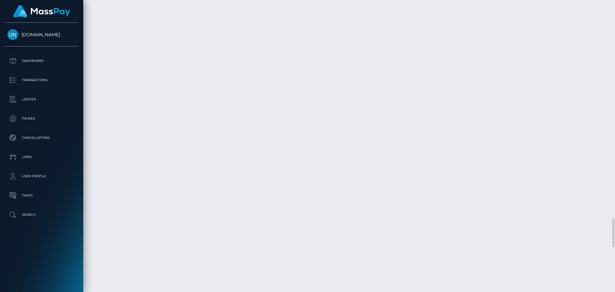
scroll to position [2369, 0]
click at [614, 5] on div at bounding box center [612, 146] width 5 height 292
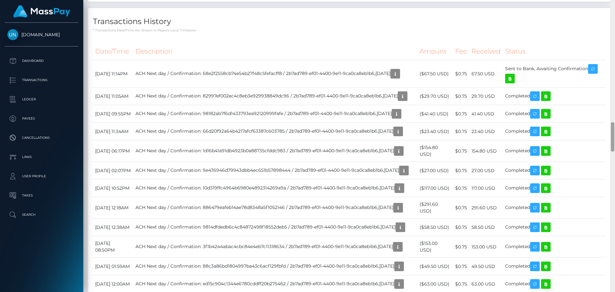
click at [614, 5] on div at bounding box center [612, 146] width 5 height 292
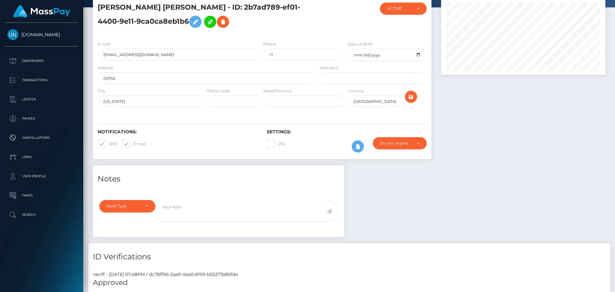
scroll to position [0, 0]
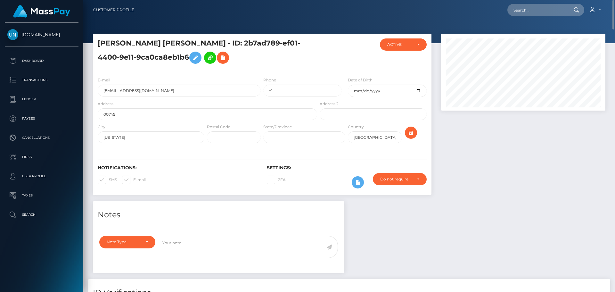
click at [533, 3] on nav "Customer Profile Loading... Loading... Account" at bounding box center [348, 10] width 531 height 20
click at [537, 7] on input "text" at bounding box center [537, 10] width 60 height 12
paste input "fscru10@gmail.com"
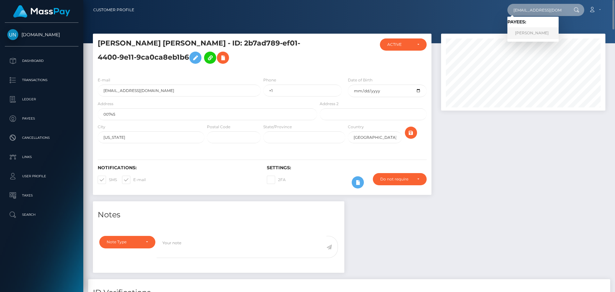
type input "fscru10@gmail.com"
click at [523, 36] on link "FIDENCIO SALINAS CRUZ" at bounding box center [532, 33] width 51 height 12
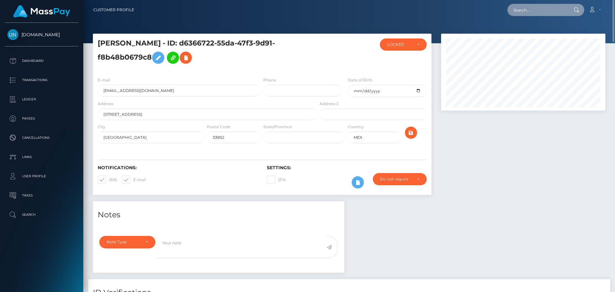
click at [560, 15] on input "text" at bounding box center [537, 10] width 60 height 12
paste input "bigbrainsymon@gmail.com"
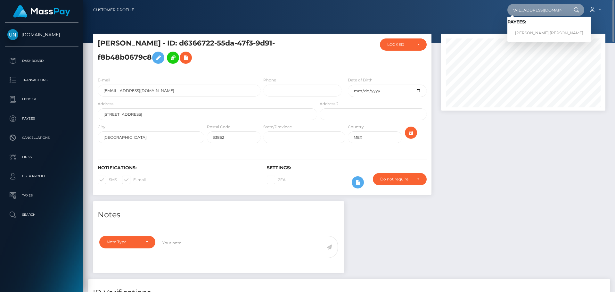
type input "bigbrainsymon@gmail.com"
drag, startPoint x: 532, startPoint y: 33, endPoint x: 536, endPoint y: 31, distance: 4.3
click at [536, 31] on link "JUSTIN JOHANNES JOËLL KOOLEN" at bounding box center [549, 33] width 84 height 12
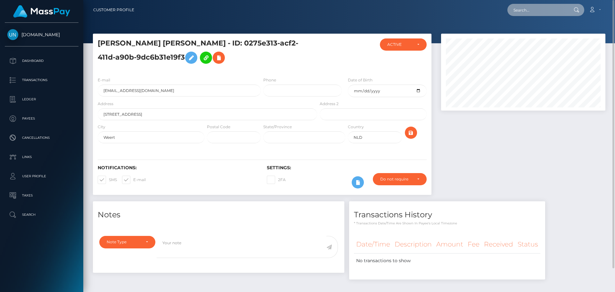
click at [541, 15] on input "text" at bounding box center [537, 10] width 60 height 12
paste input "[EMAIL_ADDRESS][DOMAIN_NAME]"
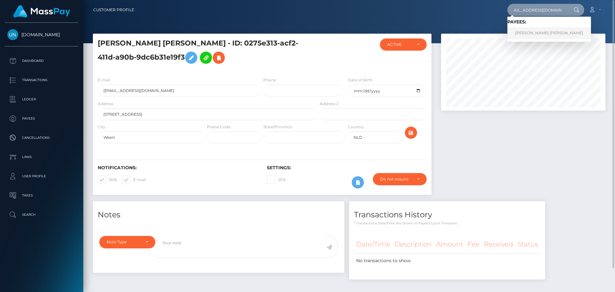
type input "[EMAIL_ADDRESS][DOMAIN_NAME]"
click at [527, 33] on link "[PERSON_NAME] [PERSON_NAME]" at bounding box center [549, 33] width 84 height 12
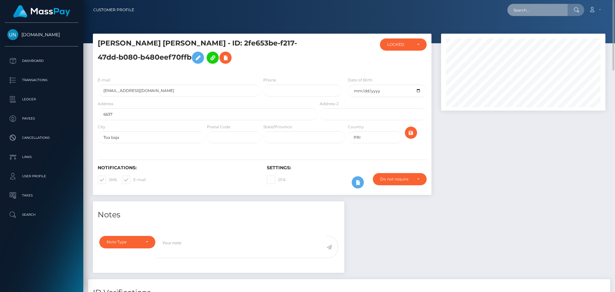
click at [560, 13] on input "text" at bounding box center [537, 10] width 60 height 12
paste input "[EMAIL_ADDRESS][DOMAIN_NAME]"
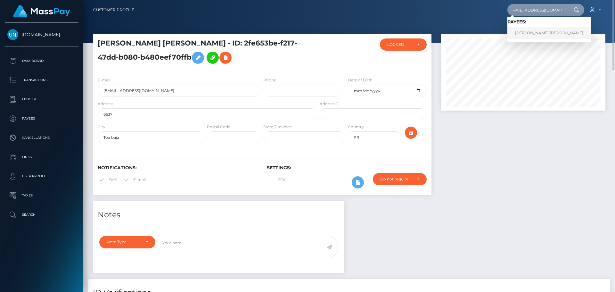
type input "pakitoogb0125@gmail.com"
click at [531, 33] on link "ALEX JUSTIN RIBIER" at bounding box center [549, 33] width 84 height 12
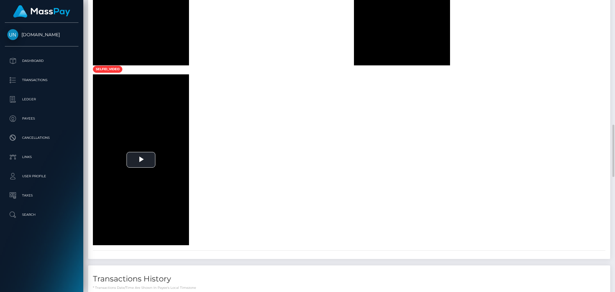
scroll to position [472, 0]
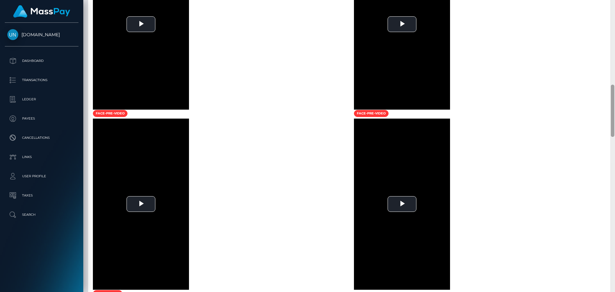
click at [614, 14] on div at bounding box center [612, 146] width 5 height 292
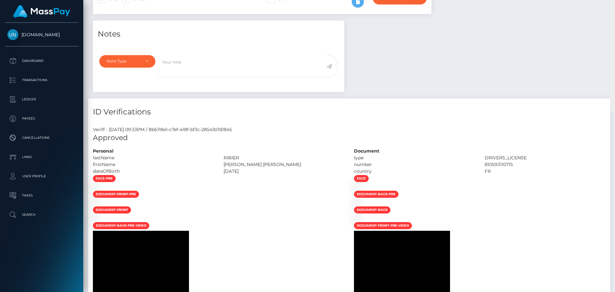
click at [614, 11] on div "Customer Profile Loading... Loading..." at bounding box center [348, 146] width 531 height 292
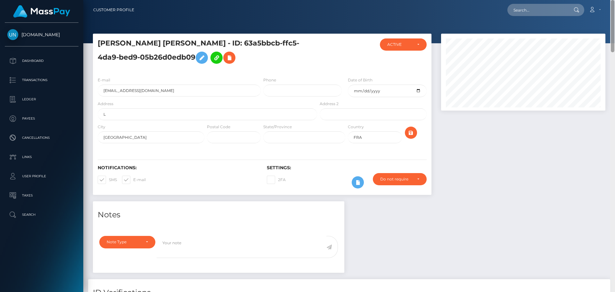
click at [614, 11] on nav "Customer Profile Loading... Loading... Account" at bounding box center [348, 10] width 531 height 20
click at [514, 11] on input "text" at bounding box center [537, 10] width 60 height 12
paste input "charlouisehen319@icloud.com"
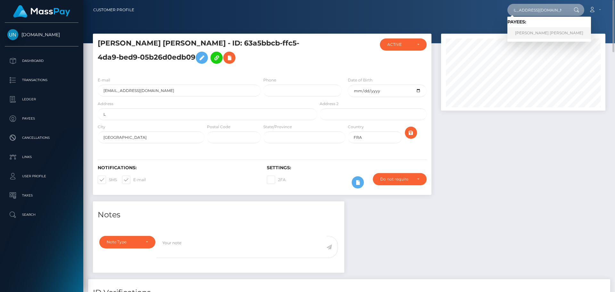
type input "charlouisehen319@icloud.com"
click at [527, 31] on link "CHARLOTTE LOUISE HENLEY" at bounding box center [549, 33] width 84 height 12
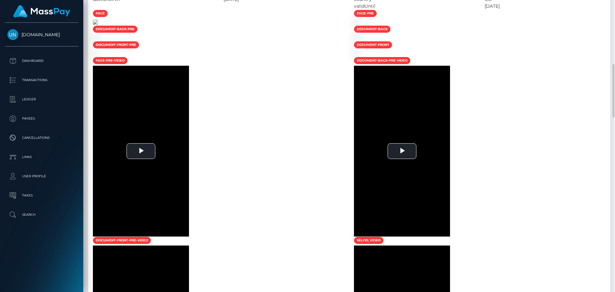
scroll to position [320, 0]
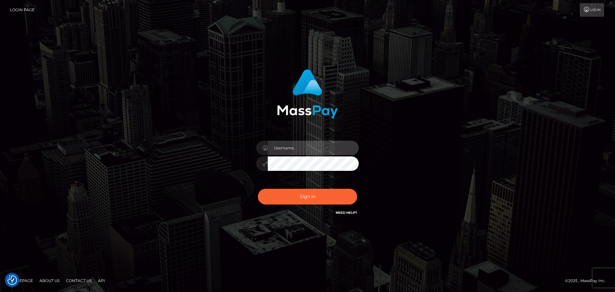
type input "Yassine Slimene"
click at [270, 156] on div "Yassine Slimene" at bounding box center [307, 160] width 112 height 49
click at [283, 184] on div "Yassine Slimene" at bounding box center [307, 160] width 112 height 49
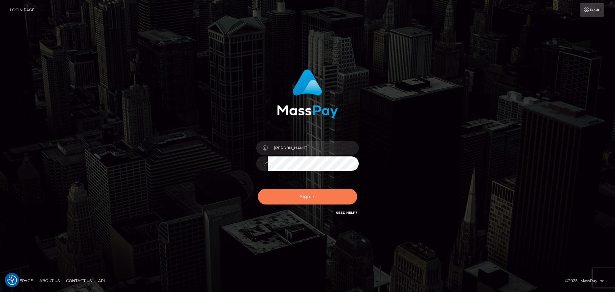
click at [285, 196] on button "Sign in" at bounding box center [307, 197] width 99 height 16
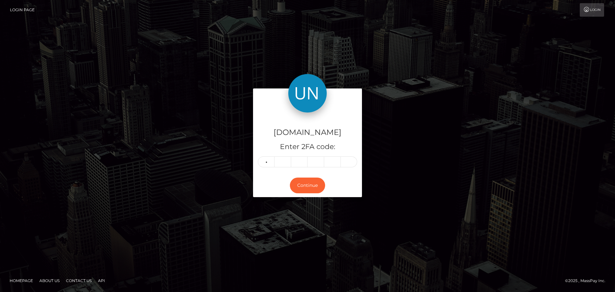
type input "0"
type input "8"
type input "5"
type input "4"
type input "8"
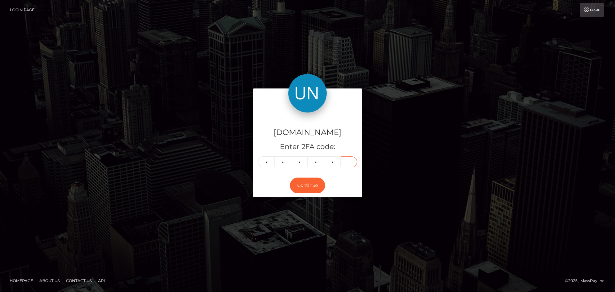
type input "3"
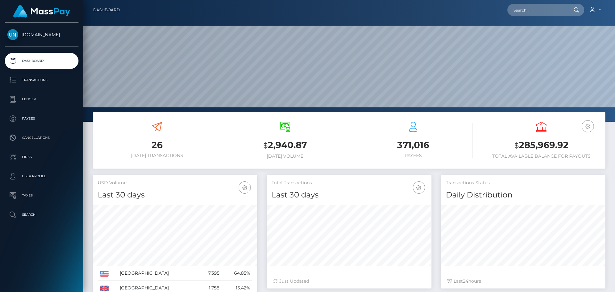
scroll to position [114, 165]
click at [521, 4] on div "Loading... Loading... Account Edit Profile Logout" at bounding box center [365, 9] width 480 height 13
click at [521, 7] on input "text" at bounding box center [537, 10] width 60 height 12
paste input "Buenas tardes quisiera saber si me podrían ayudar a desbloquear la cuenta oh po…"
type input "Buenas tardes quisiera saber si me podrían ayudar a desbloquear la cuenta oh po…"
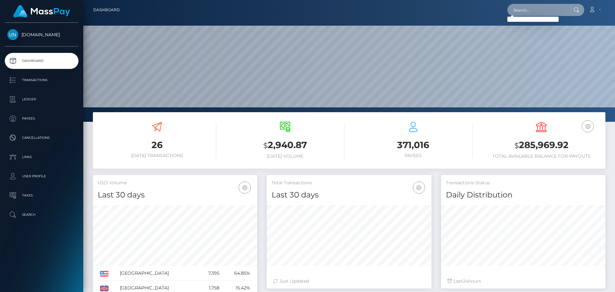
scroll to position [0, 0]
paste input "padillapaola743@gmail.com"
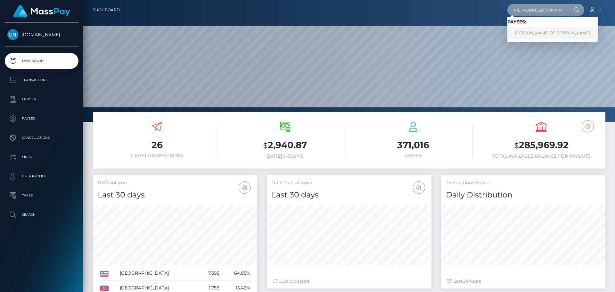
type input "padillapaola743@gmail.com"
click at [543, 34] on link "PAOLA MARIE DE JESUS PADILLA" at bounding box center [552, 33] width 90 height 12
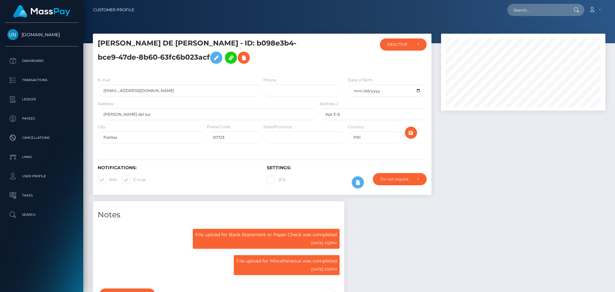
scroll to position [77, 165]
click at [545, 2] on nav "Customer Profile Loading... Loading... Account" at bounding box center [348, 10] width 531 height 20
click at [545, 5] on input "text" at bounding box center [537, 10] width 60 height 12
paste input "willi24ca@gmail.com"
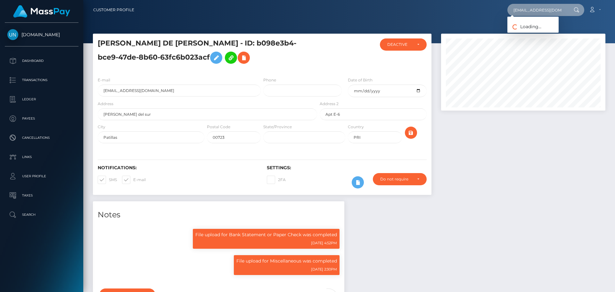
type input "willi24ca@gmail.com"
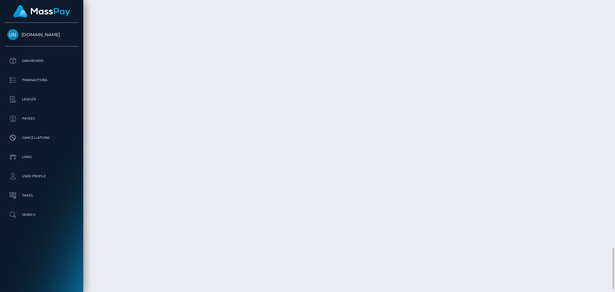
scroll to position [1747, 0]
click at [614, 11] on div at bounding box center [612, 146] width 5 height 292
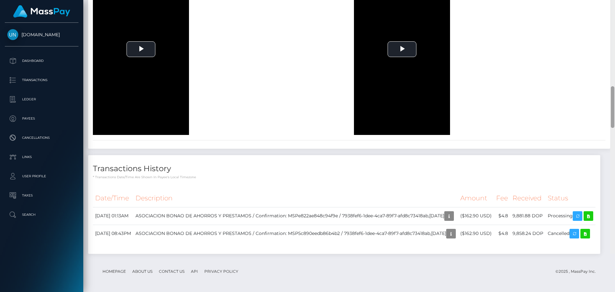
click at [614, 11] on div at bounding box center [612, 108] width 5 height 292
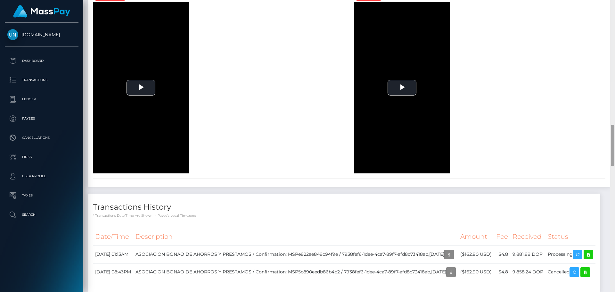
click at [614, 11] on div at bounding box center [612, 146] width 5 height 292
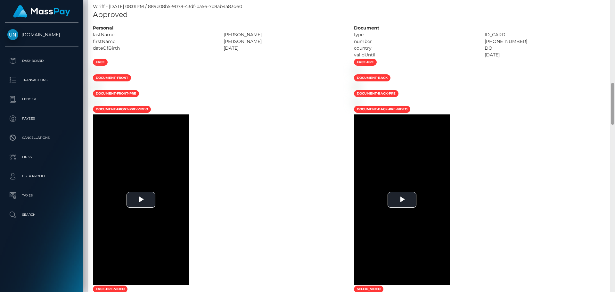
click at [614, 8] on div at bounding box center [612, 146] width 5 height 292
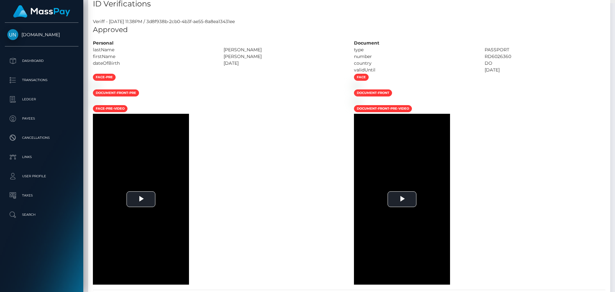
click at [614, 8] on div "Customer Profile Loading... Loading..." at bounding box center [348, 146] width 531 height 292
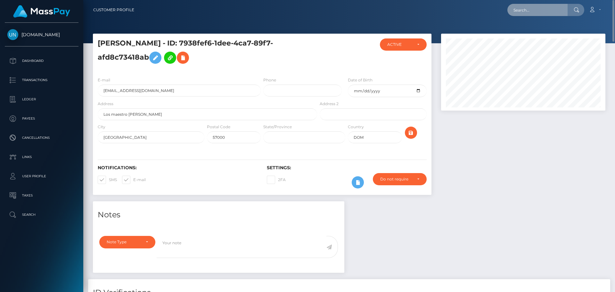
click at [526, 11] on input "text" at bounding box center [537, 10] width 60 height 12
paste input "lilahbaye@gmail.com"
type input "lilahbaye@gmail.com"
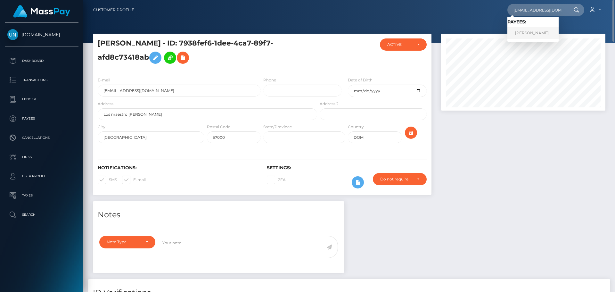
click at [537, 35] on link "LILY SUMIKO ANN HEINER" at bounding box center [532, 33] width 51 height 12
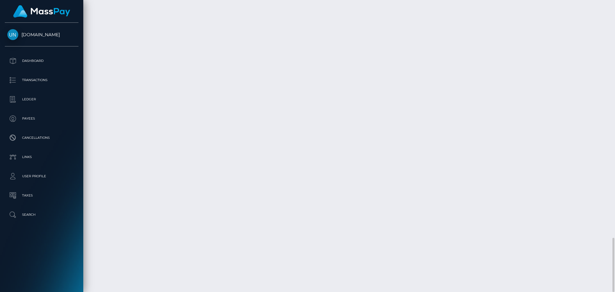
scroll to position [1502, 0]
click at [614, 10] on div at bounding box center [612, 146] width 5 height 292
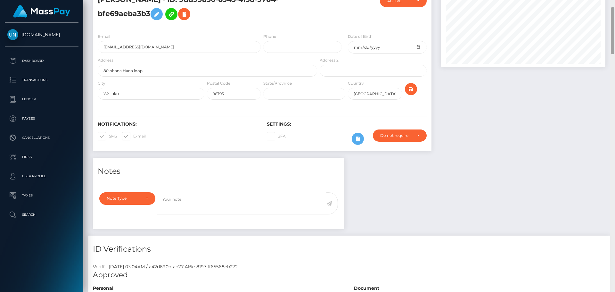
click at [614, 10] on div at bounding box center [612, 146] width 5 height 292
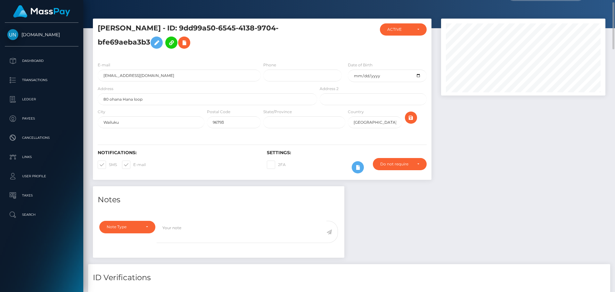
scroll to position [0, 0]
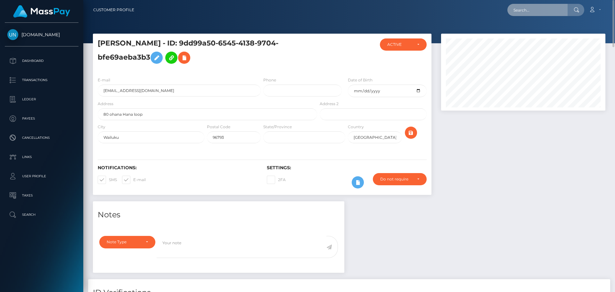
click at [540, 14] on input "text" at bounding box center [537, 10] width 60 height 12
paste input "9z4jk4zk48@privaterelay.appleid.com"
type input "9z4jk4zk48@privaterelay.appleid.com"
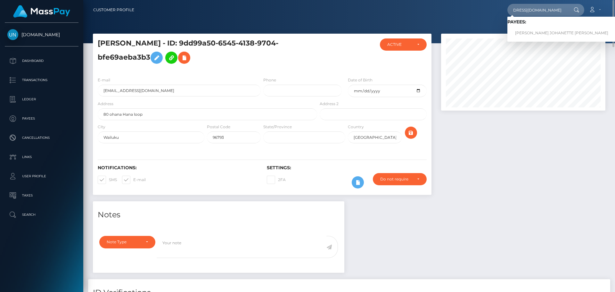
click at [538, 31] on link "YAIRA JOHANETTE PEREZ MARRERO" at bounding box center [561, 33] width 109 height 12
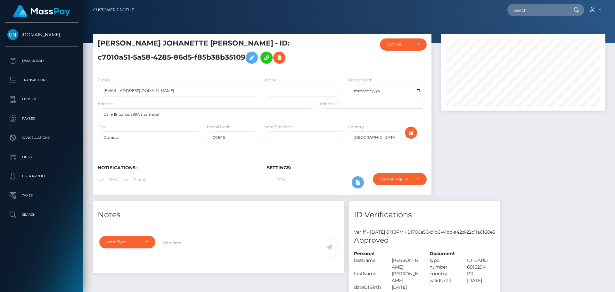
scroll to position [77, 165]
click at [596, 179] on div at bounding box center [523, 117] width 174 height 167
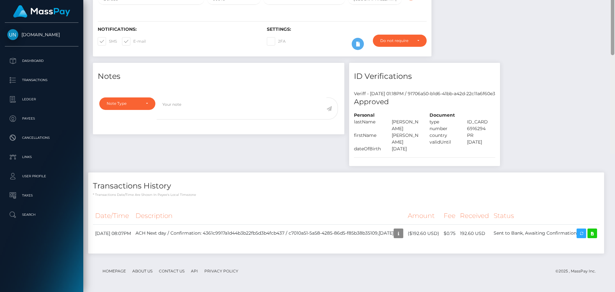
drag, startPoint x: 610, startPoint y: 3, endPoint x: 614, endPoint y: 5, distance: 4.4
click at [611, 3] on div "Customer Profile Loading... Loading..." at bounding box center [348, 146] width 531 height 292
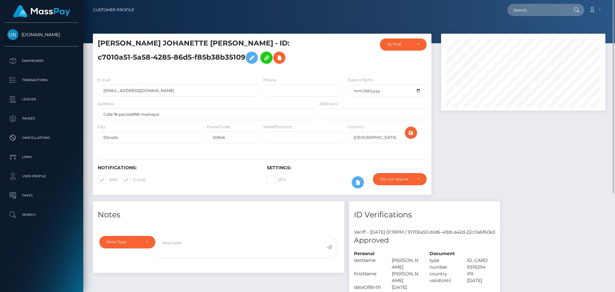
click at [614, 5] on nav "Customer Profile Loading... Loading... Account" at bounding box center [348, 10] width 531 height 20
click at [546, 9] on input "text" at bounding box center [537, 10] width 60 height 12
paste input "[EMAIL_ADDRESS][DOMAIN_NAME]"
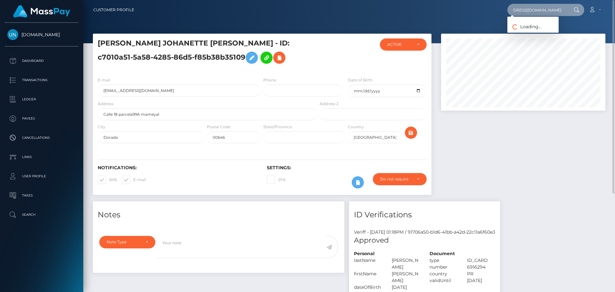
type input "[EMAIL_ADDRESS][DOMAIN_NAME]"
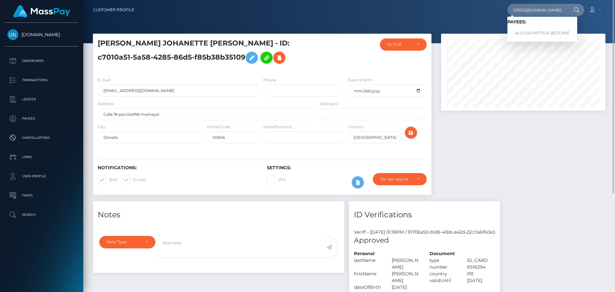
click at [536, 32] on link "ALLYSSA MYTIGIA BEDONIE" at bounding box center [542, 33] width 70 height 12
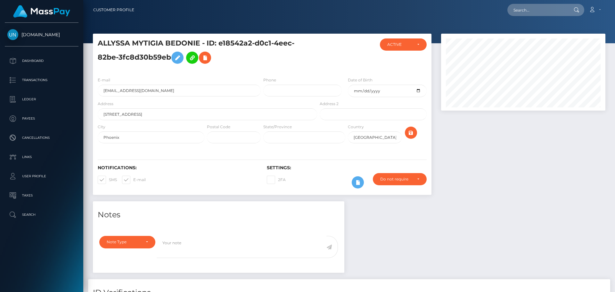
scroll to position [77, 165]
click at [522, 17] on nav "Customer Profile Loading... Loading... Account" at bounding box center [348, 10] width 531 height 20
click at [523, 8] on input "text" at bounding box center [537, 10] width 60 height 12
paste input "[EMAIL_ADDRESS][DOMAIN_NAME]"
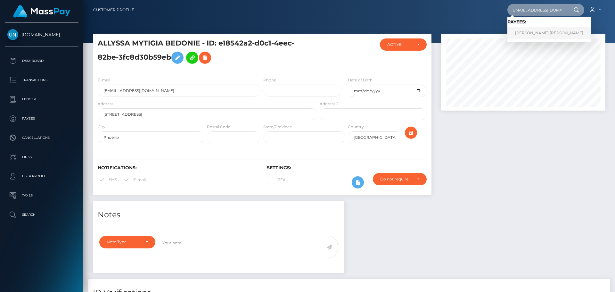
type input "[EMAIL_ADDRESS][DOMAIN_NAME]"
click at [530, 33] on link "MARIA LIZ ROBLES ARROYO" at bounding box center [549, 33] width 84 height 12
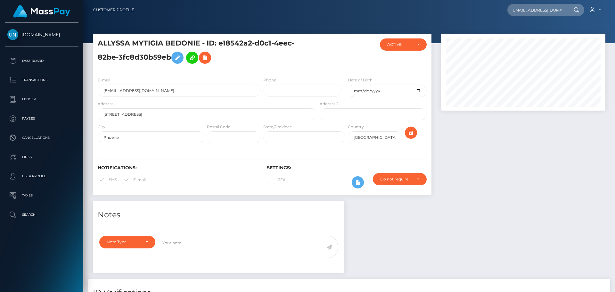
scroll to position [0, 0]
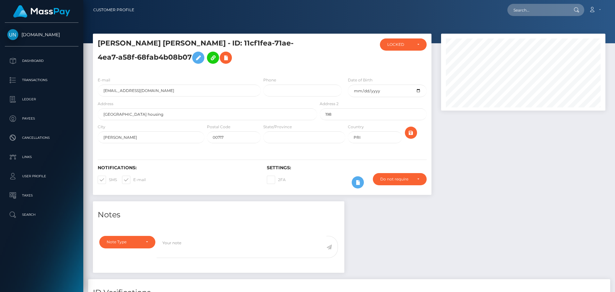
scroll to position [77, 165]
click at [529, 13] on input "text" at bounding box center [537, 10] width 60 height 12
paste input "[EMAIL_ADDRESS][DOMAIN_NAME]"
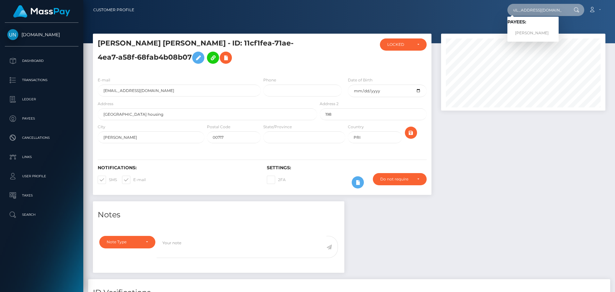
type input "[EMAIL_ADDRESS][DOMAIN_NAME]"
click at [525, 31] on link "SARAH MARIE PITTMAN" at bounding box center [532, 33] width 51 height 12
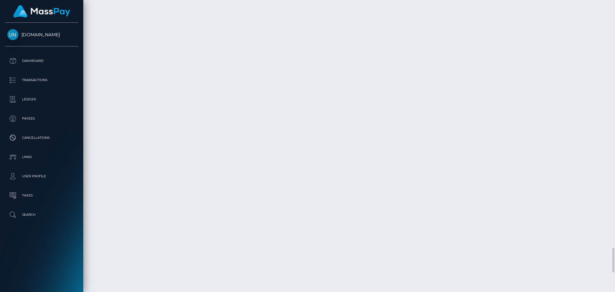
scroll to position [3073, 0]
click at [614, 14] on div at bounding box center [612, 146] width 5 height 292
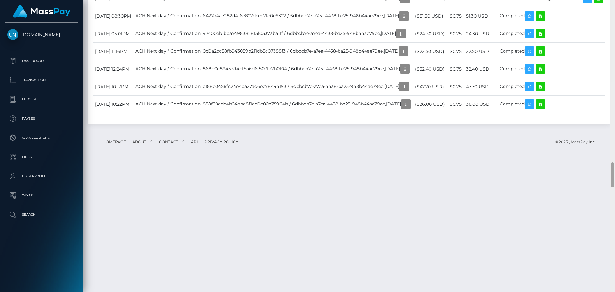
click at [612, 12] on div at bounding box center [612, 146] width 5 height 292
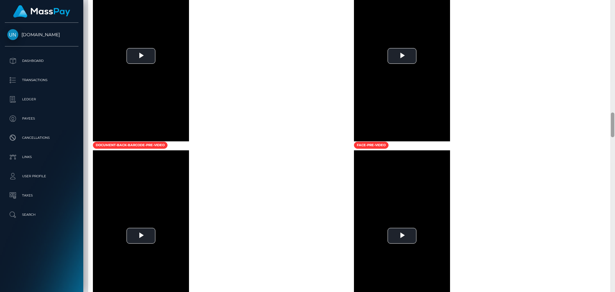
drag, startPoint x: 612, startPoint y: 12, endPoint x: 613, endPoint y: 7, distance: 4.2
click at [612, 9] on div at bounding box center [612, 146] width 5 height 292
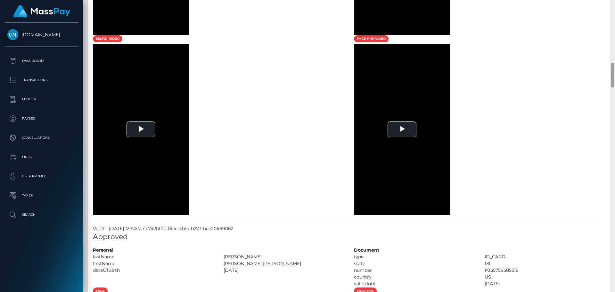
click at [613, 4] on div at bounding box center [612, 146] width 5 height 292
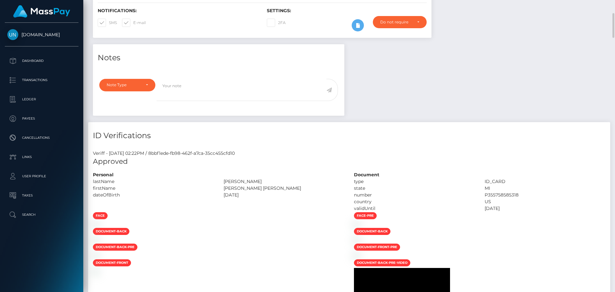
drag, startPoint x: 613, startPoint y: 1, endPoint x: 484, endPoint y: 3, distance: 129.0
click at [610, 0] on html "Unlockt.me Dashboard Transactions Ledger Payees Cancellations" at bounding box center [307, 146] width 615 height 292
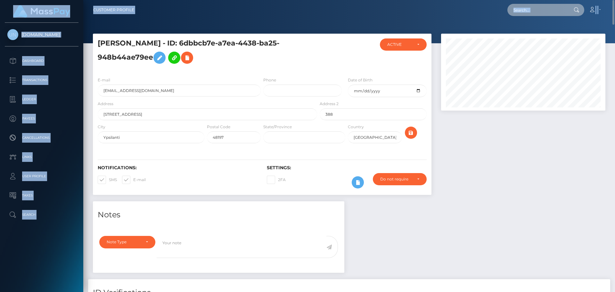
click at [539, 13] on input "text" at bounding box center [537, 10] width 60 height 12
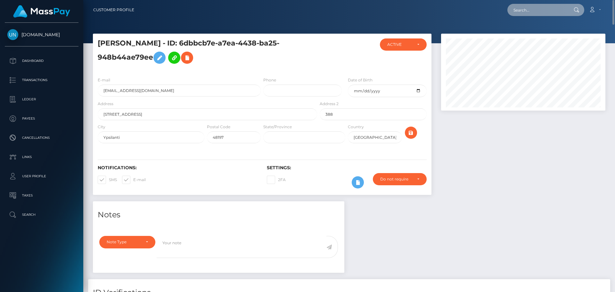
paste input "pcg64nhz89@privaterelay.appleid.com"
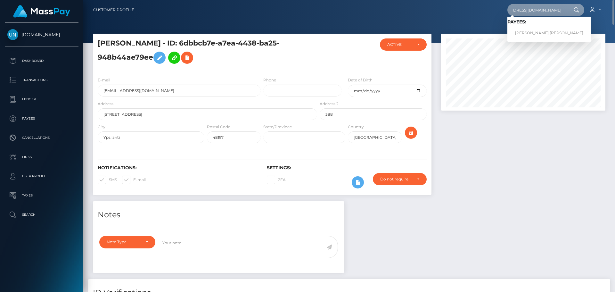
type input "pcg64nhz89@privaterelay.appleid.com"
click at [529, 30] on link "ROSE MARIE CRUZ BURGOS" at bounding box center [549, 33] width 84 height 12
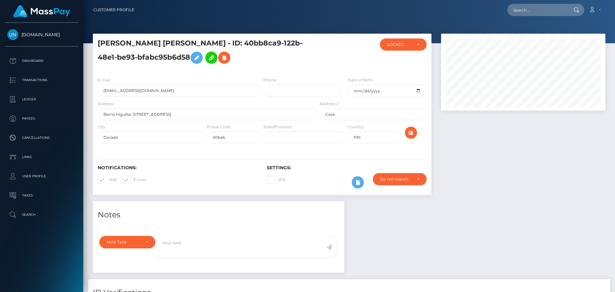
scroll to position [77, 165]
click at [527, 14] on input "text" at bounding box center [537, 10] width 60 height 12
paste input "[EMAIL_ADDRESS][DOMAIN_NAME]"
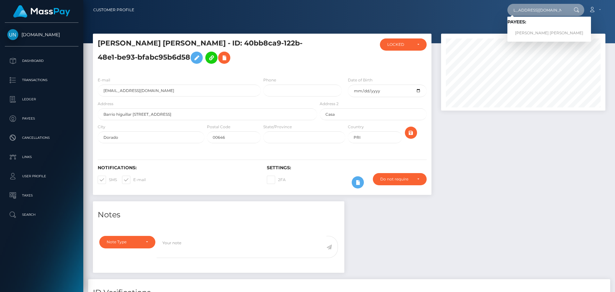
type input "fernandowilman0@gmail.com"
drag, startPoint x: 533, startPoint y: 27, endPoint x: 533, endPoint y: 31, distance: 4.5
click at [533, 31] on link "WILMAN FERNANDO ROSALES CASTRO" at bounding box center [549, 33] width 84 height 12
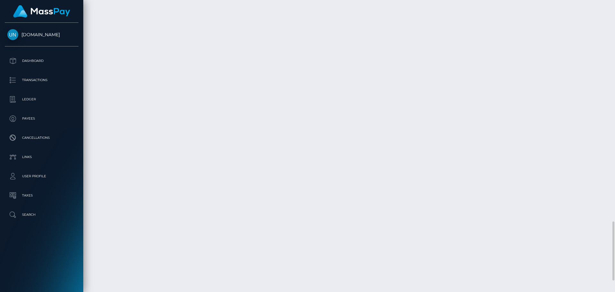
scroll to position [1145, 0]
click at [614, 2] on div at bounding box center [612, 146] width 5 height 292
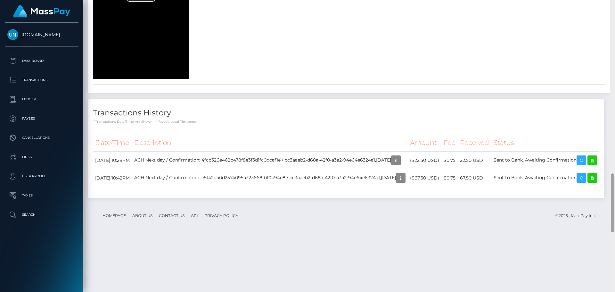
click at [614, 2] on div at bounding box center [612, 146] width 5 height 292
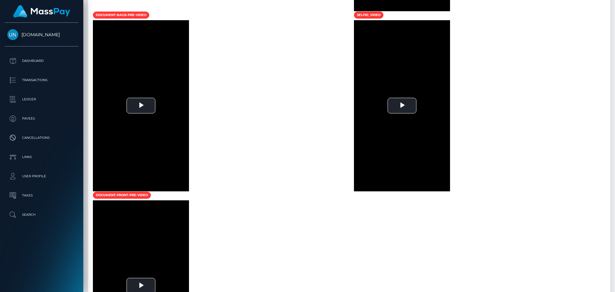
scroll to position [270, 0]
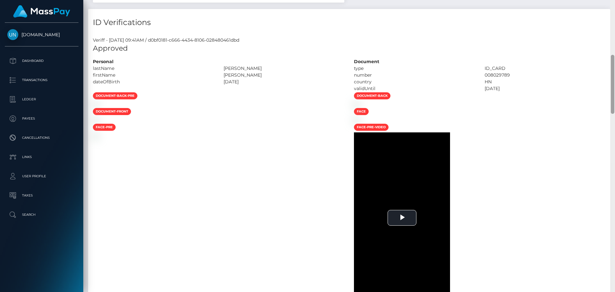
click at [614, 2] on div at bounding box center [612, 146] width 5 height 292
click at [614, 2] on div "Customer Profile Loading... Loading..." at bounding box center [348, 146] width 531 height 292
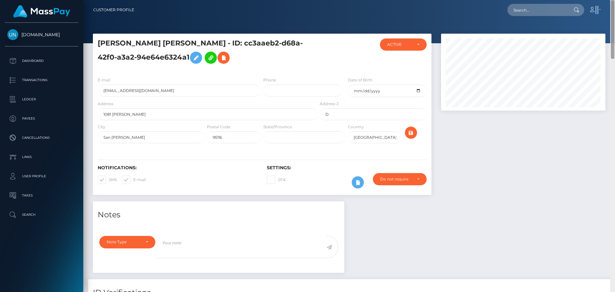
click at [614, 2] on nav "Customer Profile Loading... Loading... Account" at bounding box center [348, 10] width 531 height 20
click at [507, 17] on nav "Customer Profile Loading... Loading... Account" at bounding box center [348, 10] width 531 height 20
click at [524, 14] on input "text" at bounding box center [537, 10] width 60 height 12
paste input "cz6z9ynnyr@privaterelay.appleid.com"
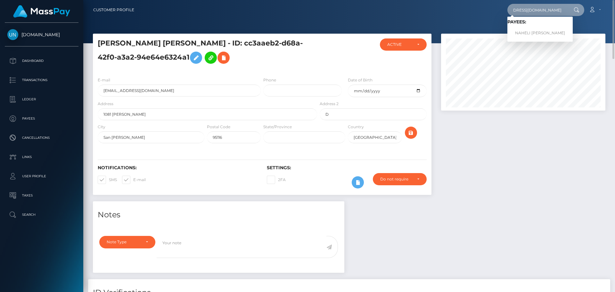
type input "cz6z9ynnyr@privaterelay.appleid.com"
click at [529, 31] on link "NAHELI MARIE ROMERO TORRES" at bounding box center [539, 33] width 65 height 12
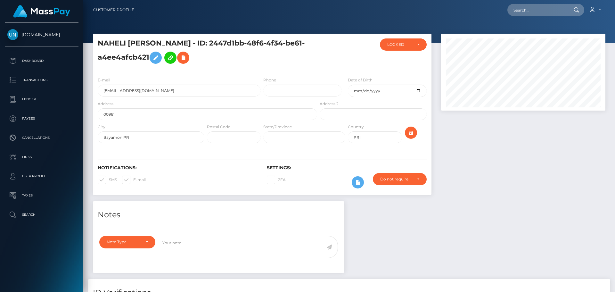
scroll to position [77, 165]
click at [338, 272] on div "Note Type Compliance Clear Compliance General Note Type" at bounding box center [218, 252] width 251 height 41
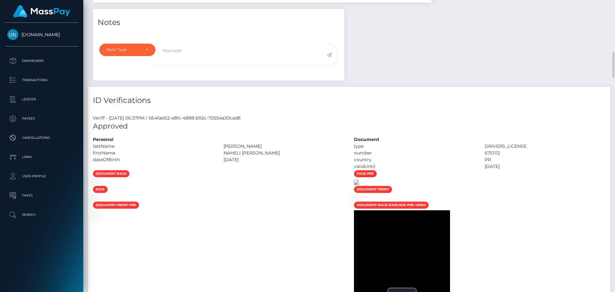
scroll to position [224, 0]
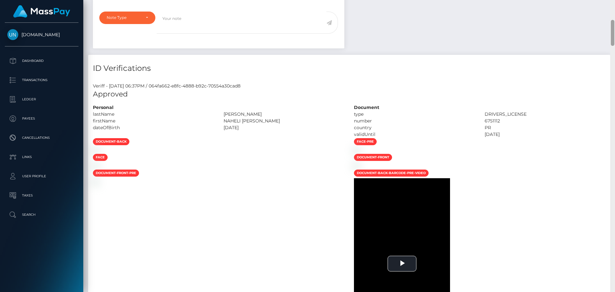
click at [614, 13] on div "Customer Profile Loading... Loading..." at bounding box center [348, 146] width 531 height 292
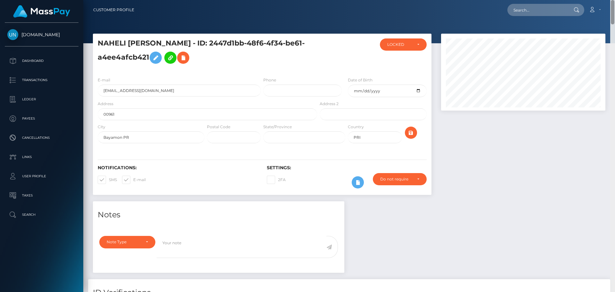
click at [614, 13] on nav "Customer Profile Loading... Loading... Account" at bounding box center [348, 10] width 531 height 20
click at [519, 11] on input "text" at bounding box center [537, 10] width 60 height 12
paste input "8szy2bztwr@privaterelay.appleid.com"
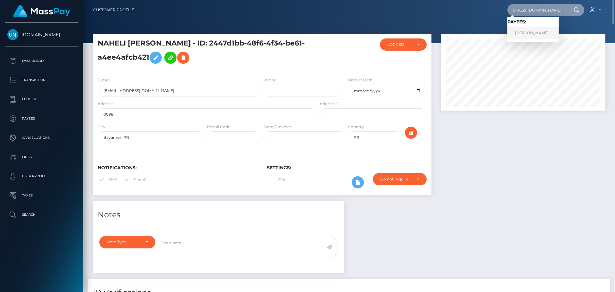
type input "8szy2bztwr@privaterelay.appleid.com"
click at [524, 34] on link "CHARLENE SOK" at bounding box center [532, 33] width 51 height 12
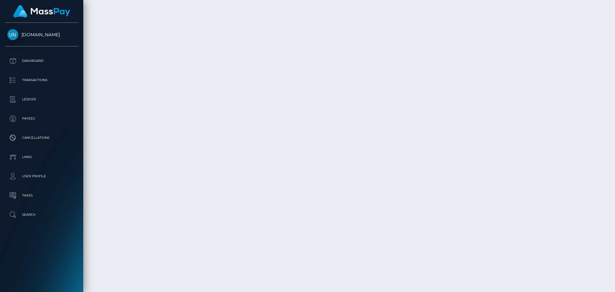
scroll to position [1329, 0]
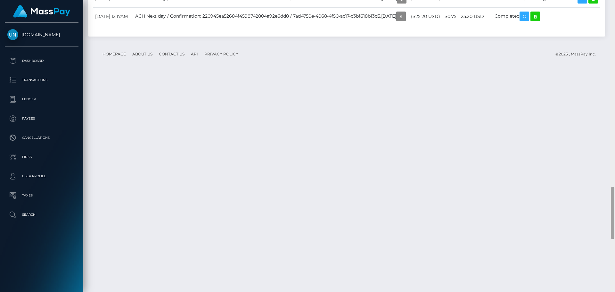
click at [614, 11] on div at bounding box center [612, 146] width 5 height 292
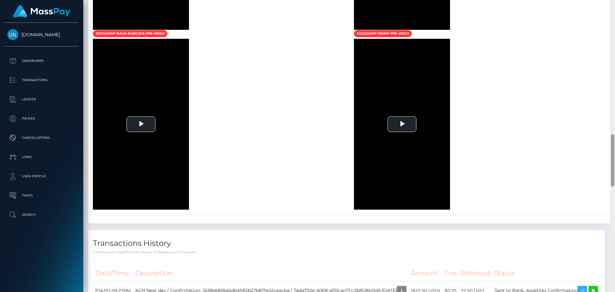
click at [614, 11] on div at bounding box center [612, 146] width 5 height 292
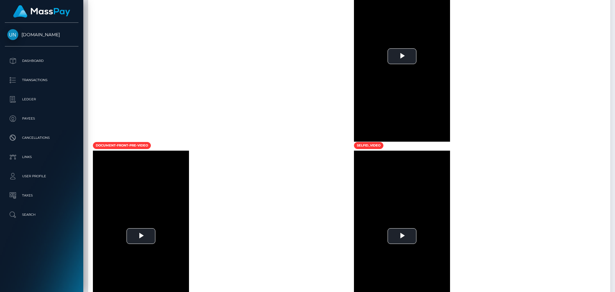
scroll to position [162, 0]
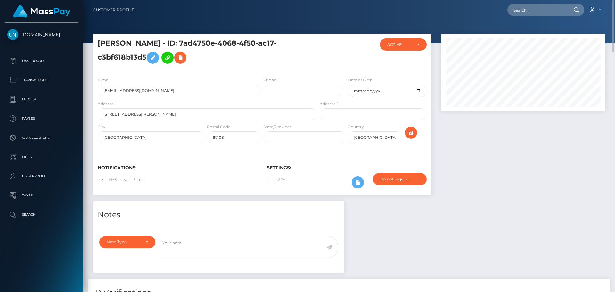
click at [522, 4] on div "Loading... Loading... Account Edit Profile Logout" at bounding box center [371, 9] width 465 height 13
click at [523, 5] on input "text" at bounding box center [537, 10] width 60 height 12
paste input "[EMAIL_ADDRESS][DOMAIN_NAME]"
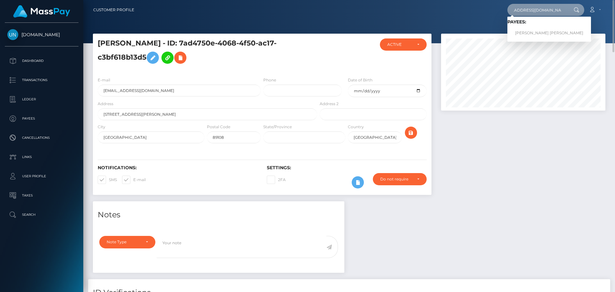
type input "[EMAIL_ADDRESS][DOMAIN_NAME]"
click at [521, 26] on span "Payees: ELISABEL MORENA GUADALUPE GONZÁLEZ HERRARTE" at bounding box center [549, 29] width 84 height 20
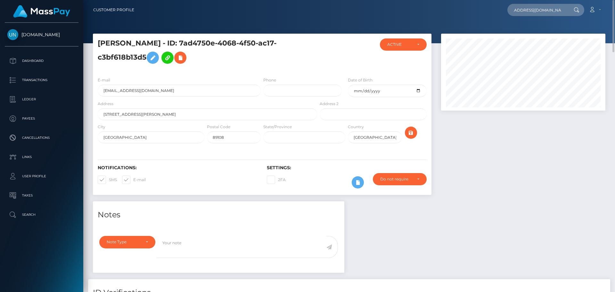
scroll to position [0, 0]
click at [522, 29] on div at bounding box center [348, 21] width 531 height 43
click at [525, 18] on nav "Customer Profile morenagonzalez17h@gmail.com Loading... Loading... Payees: ELIS…" at bounding box center [348, 10] width 531 height 20
click at [527, 9] on input "morenagonzalez17h@gmail.com" at bounding box center [537, 10] width 60 height 12
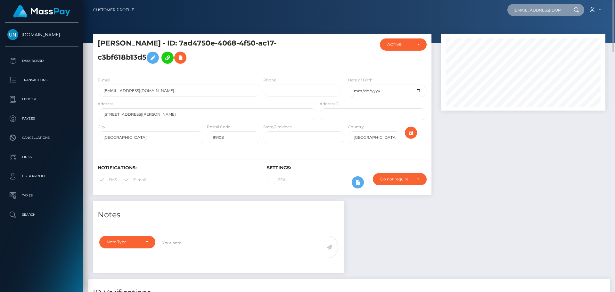
click at [527, 9] on input "morenagonzalez17h@gmail.com" at bounding box center [537, 10] width 60 height 12
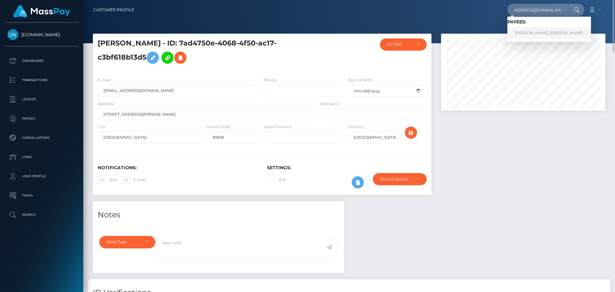
click at [537, 32] on link "ELISABEL MORENA GUADALUPE GONZÁLEZ HERRARTE" at bounding box center [549, 33] width 84 height 12
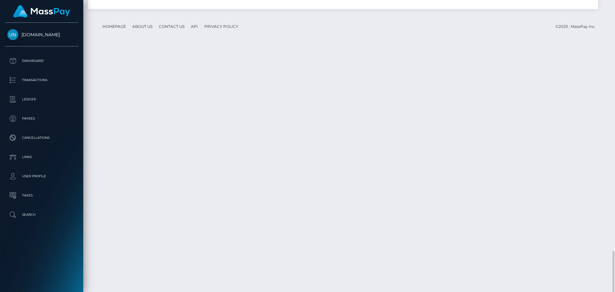
scroll to position [1118, 0]
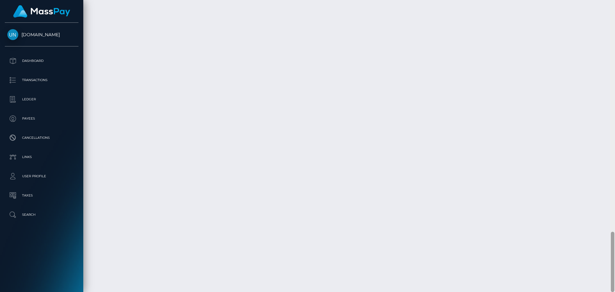
click at [614, 14] on div at bounding box center [612, 146] width 5 height 292
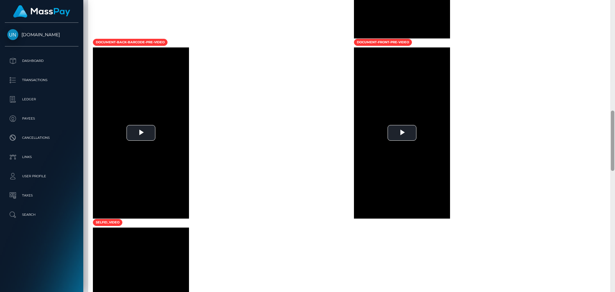
click at [614, 9] on div at bounding box center [612, 146] width 5 height 292
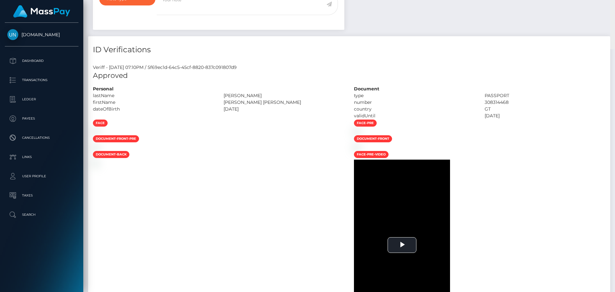
click at [614, 9] on div "Customer Profile Loading... Loading..." at bounding box center [348, 146] width 531 height 292
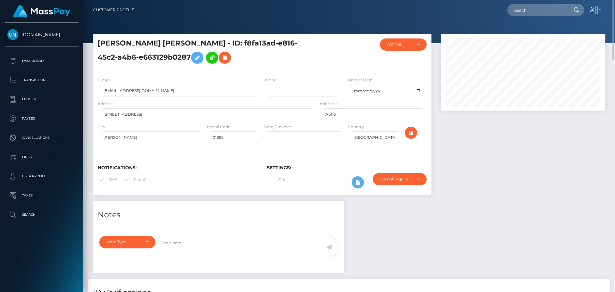
click at [614, 9] on nav "Customer Profile Loading... Loading... Account" at bounding box center [348, 10] width 531 height 20
drag, startPoint x: 554, startPoint y: 18, endPoint x: 541, endPoint y: 19, distance: 12.8
click at [550, 18] on nav "Customer Profile Loading... Loading... Account" at bounding box center [348, 10] width 531 height 20
click at [541, 18] on nav "Customer Profile Loading... Loading... Account" at bounding box center [348, 10] width 531 height 20
click at [540, 18] on nav "Customer Profile Loading... Loading... Account" at bounding box center [348, 10] width 531 height 20
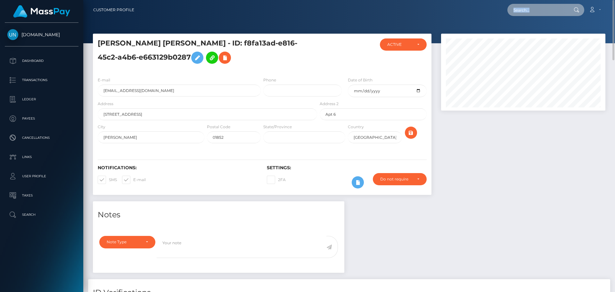
click at [540, 12] on input "text" at bounding box center [537, 10] width 60 height 12
paste input "[EMAIL_ADDRESS][DOMAIN_NAME]"
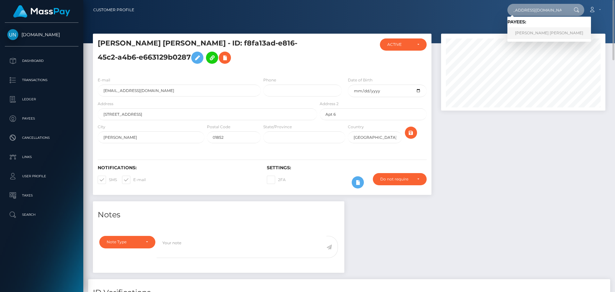
type input "coralysnicole6365@hotmail.com"
click at [532, 29] on link "CORALYS NICOLE HERNANDEZ PINTADO" at bounding box center [549, 33] width 84 height 12
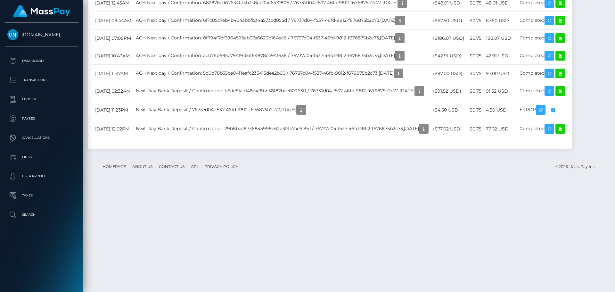
scroll to position [1377, 0]
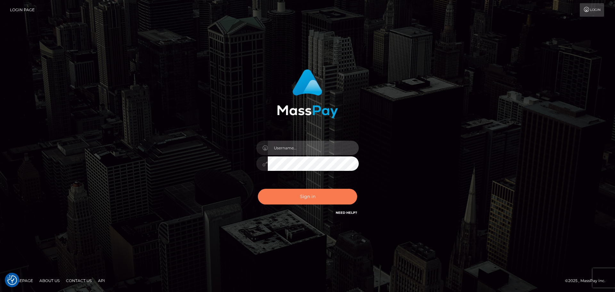
type input "[PERSON_NAME]"
click at [314, 189] on button "Sign in" at bounding box center [307, 197] width 99 height 16
type input "Yassine Slimene"
click at [321, 202] on button "Sign in" at bounding box center [307, 197] width 99 height 16
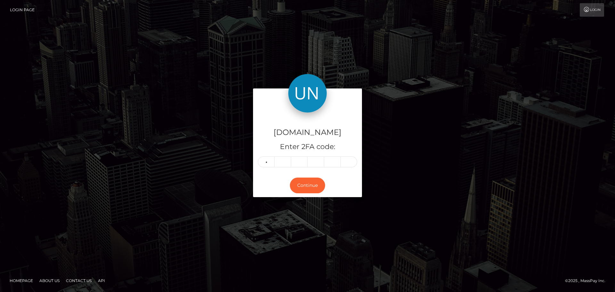
type input "6"
type input "5"
type input "9"
type input "4"
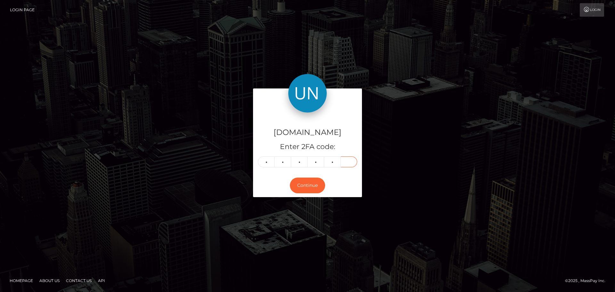
type input "3"
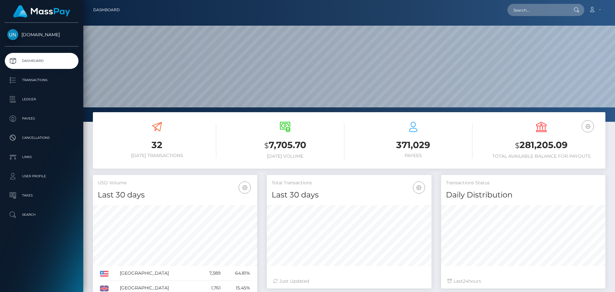
scroll to position [114, 165]
